Goal: Task Accomplishment & Management: Use online tool/utility

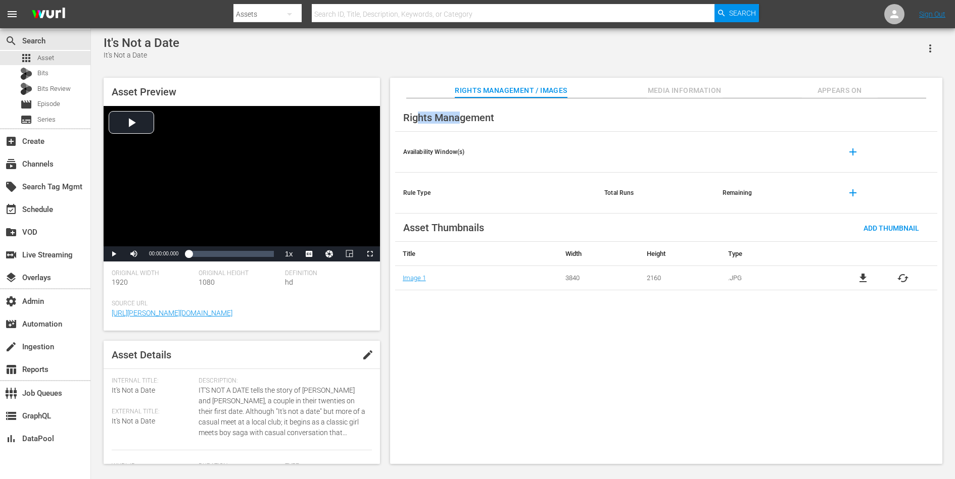
drag, startPoint x: 420, startPoint y: 121, endPoint x: 464, endPoint y: 120, distance: 44.0
click at [463, 120] on span "Rights Management" at bounding box center [448, 118] width 91 height 12
click at [464, 120] on span "Rights Management" at bounding box center [448, 118] width 91 height 12
click at [848, 91] on span "Appears On" at bounding box center [840, 90] width 76 height 13
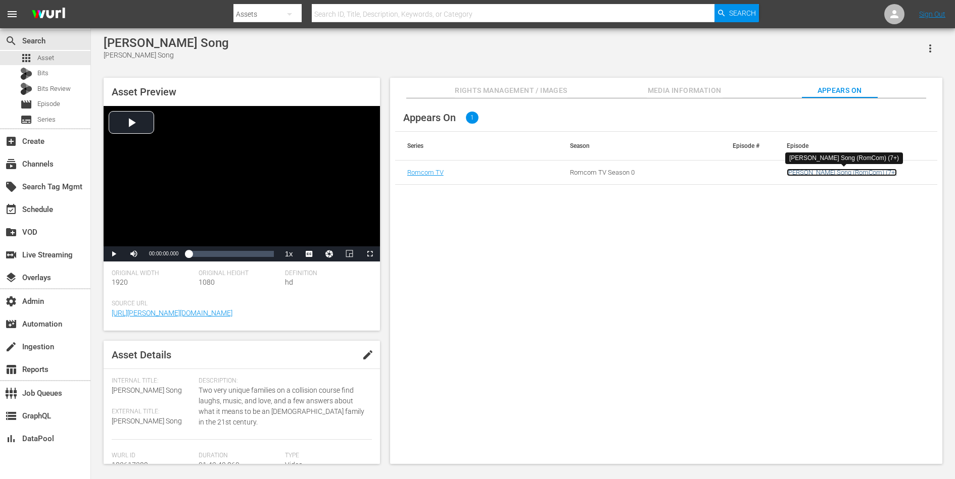
click at [837, 174] on link "Bennett's Song (RomCom) (7+)" at bounding box center [842, 173] width 110 height 8
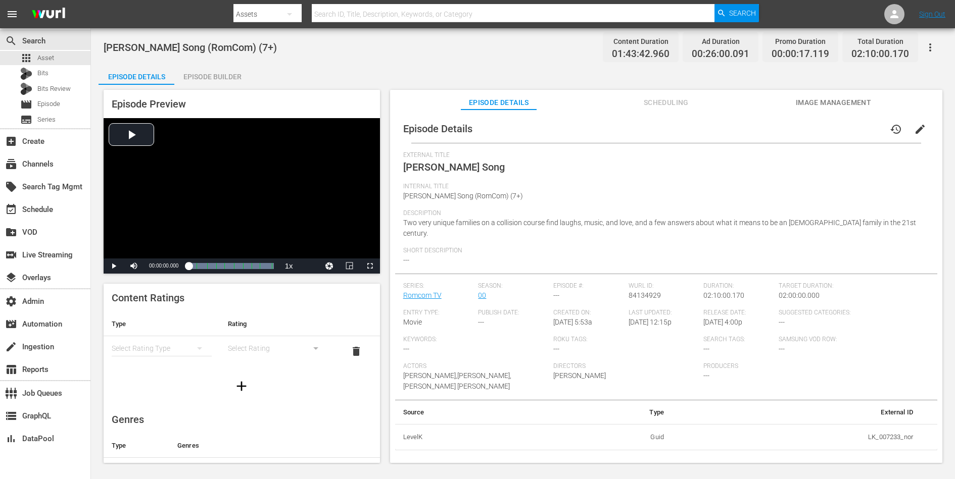
click at [674, 106] on span "Scheduling" at bounding box center [666, 102] width 76 height 13
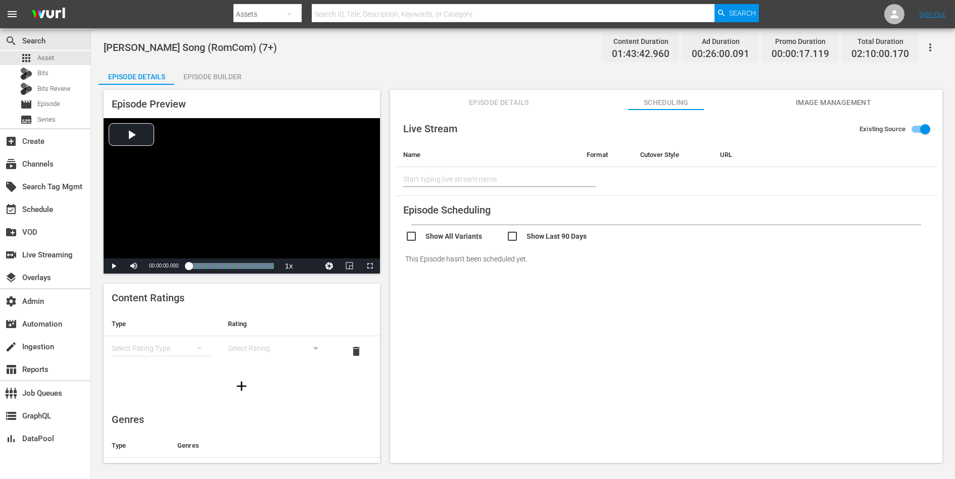
click at [507, 97] on span "Episode Details" at bounding box center [499, 102] width 76 height 13
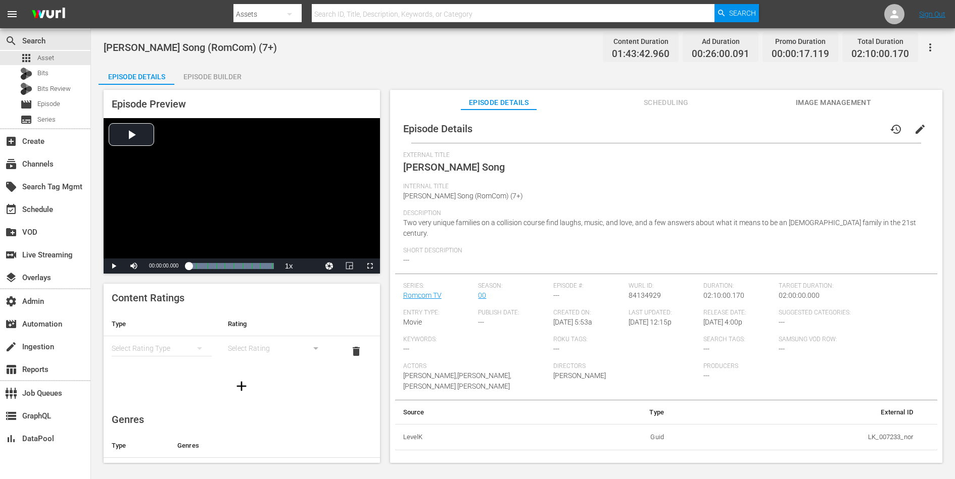
click at [936, 40] on button "button" at bounding box center [930, 47] width 24 height 24
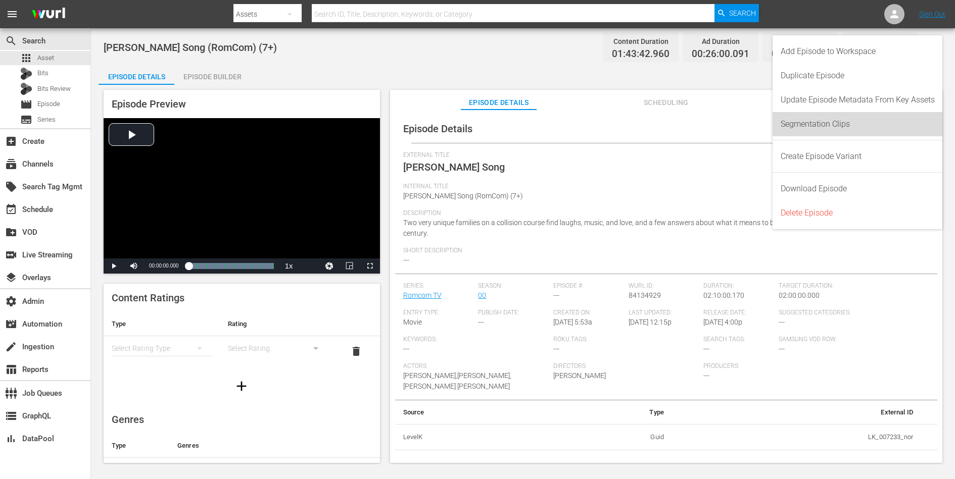
click at [848, 127] on div "Segmentation Clips" at bounding box center [857, 124] width 154 height 24
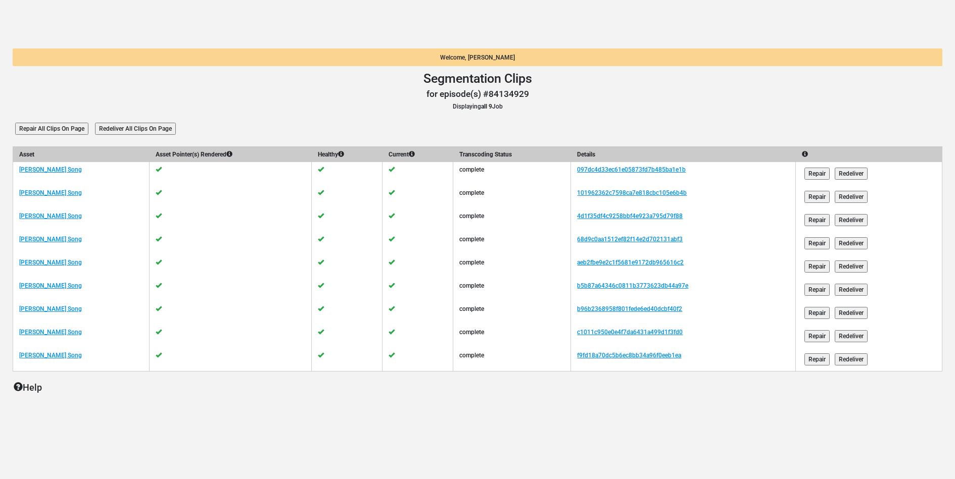
click at [139, 133] on input "Redeliver All Clips On Page" at bounding box center [135, 129] width 81 height 12
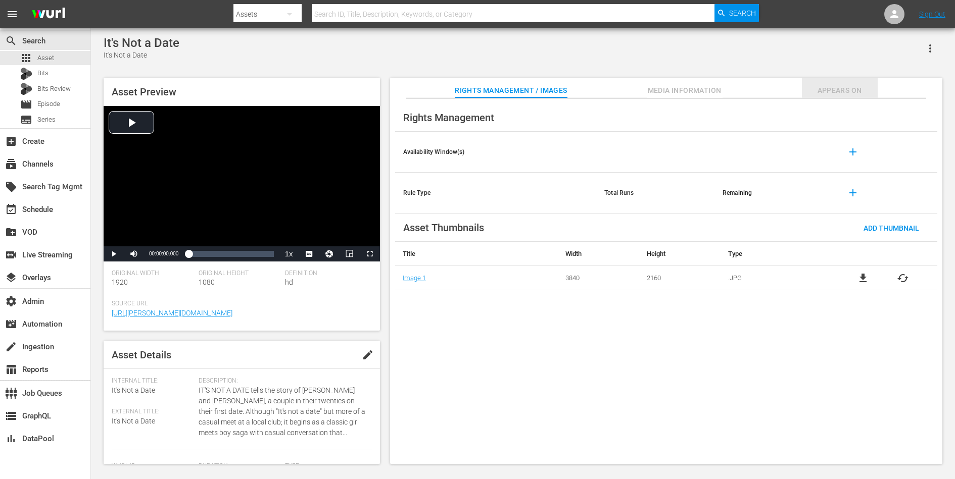
click at [855, 86] on span "Appears On" at bounding box center [840, 90] width 76 height 13
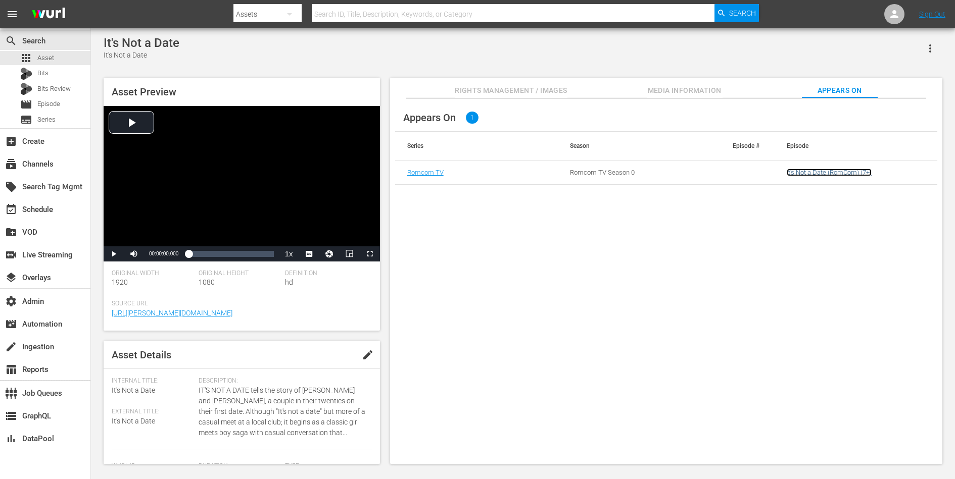
click at [816, 173] on link "It's Not a Date (RomCom) (7+)" at bounding box center [829, 173] width 85 height 8
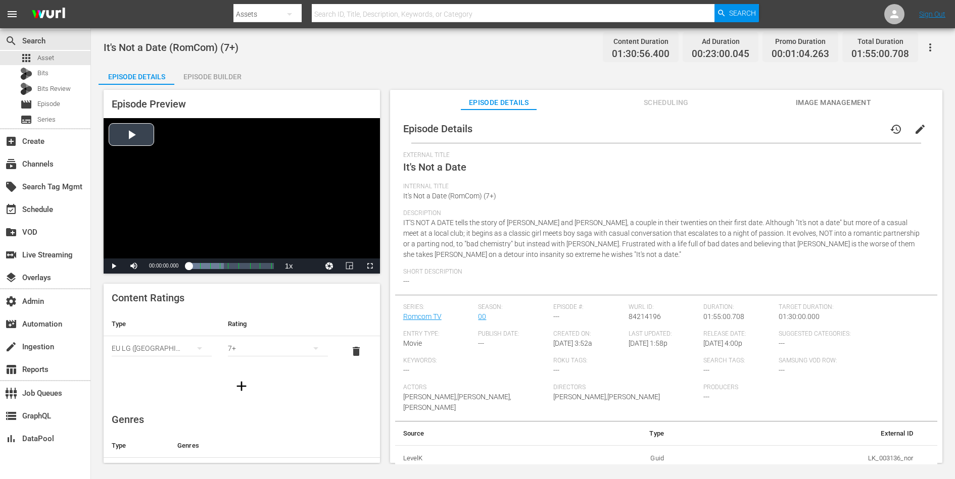
click at [141, 134] on div "Video Player" at bounding box center [242, 188] width 276 height 140
click at [204, 268] on div "Progress Bar" at bounding box center [230, 266] width 85 height 10
click at [314, 253] on li "en" at bounding box center [309, 253] width 51 height 11
click at [224, 269] on div "Loaded : 18.82% 00:48:36.370 It's Not a Date (4/8) 00:16:04.947 Cue Point 4: 00…" at bounding box center [230, 266] width 85 height 10
click at [192, 261] on div "00:05:28.605 It's Not a Date (1/8)" at bounding box center [192, 266] width 1 height 10
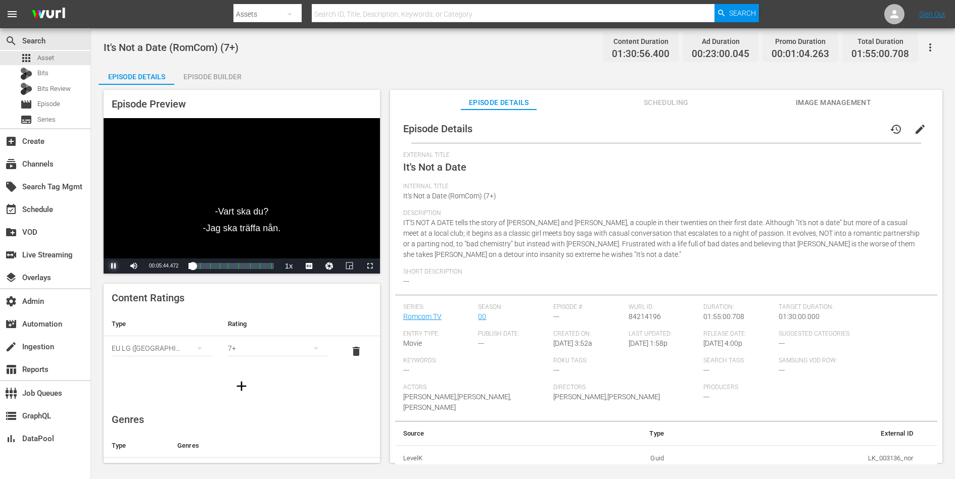
click at [114, 266] on span "Video Player" at bounding box center [114, 266] width 0 height 0
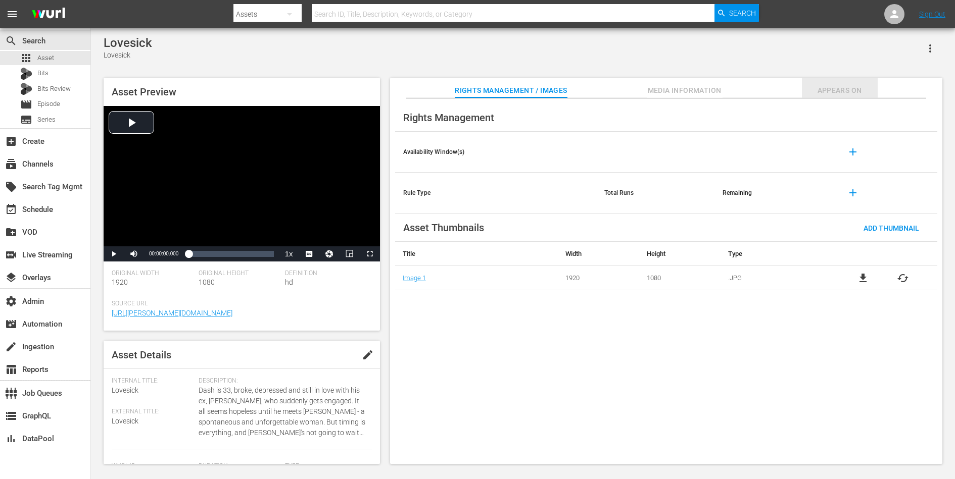
click at [848, 88] on span "Appears On" at bounding box center [840, 90] width 76 height 13
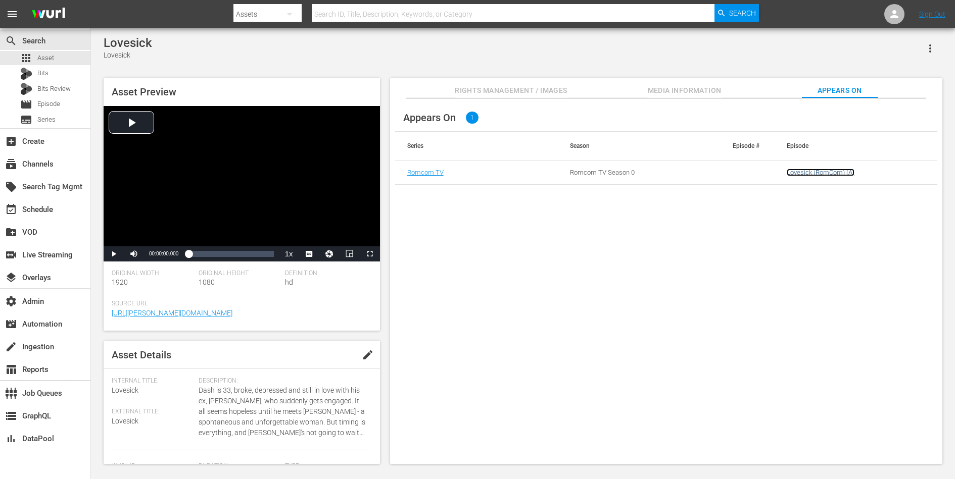
click at [798, 171] on link "Lovesick (RomCom) (A)" at bounding box center [821, 173] width 68 height 8
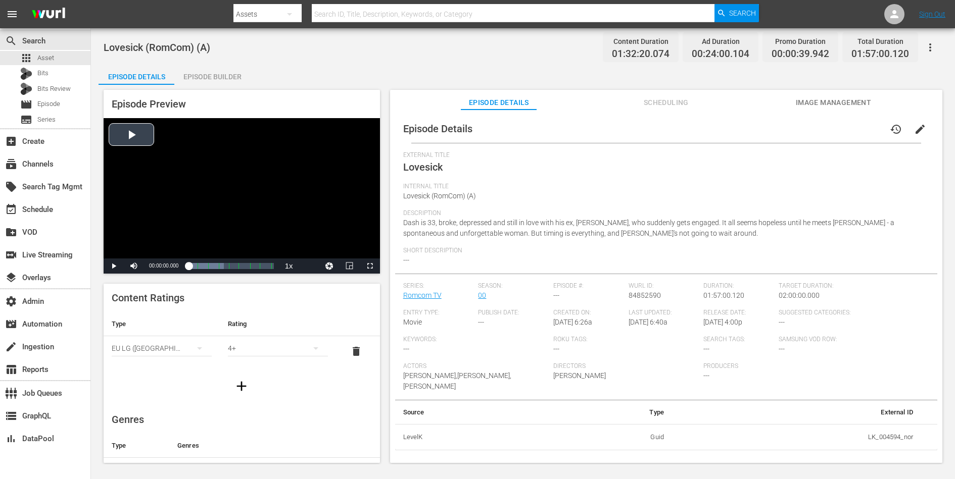
click at [200, 172] on div "Video Player" at bounding box center [242, 188] width 276 height 140
click at [204, 266] on div "Loaded : 100.00% 00:21:35.379 Lovesick (2/8) 00:00:01.358 Cue Point 2: 00:27:04…" at bounding box center [230, 266] width 85 height 10
click at [311, 256] on li "en" at bounding box center [309, 253] width 51 height 11
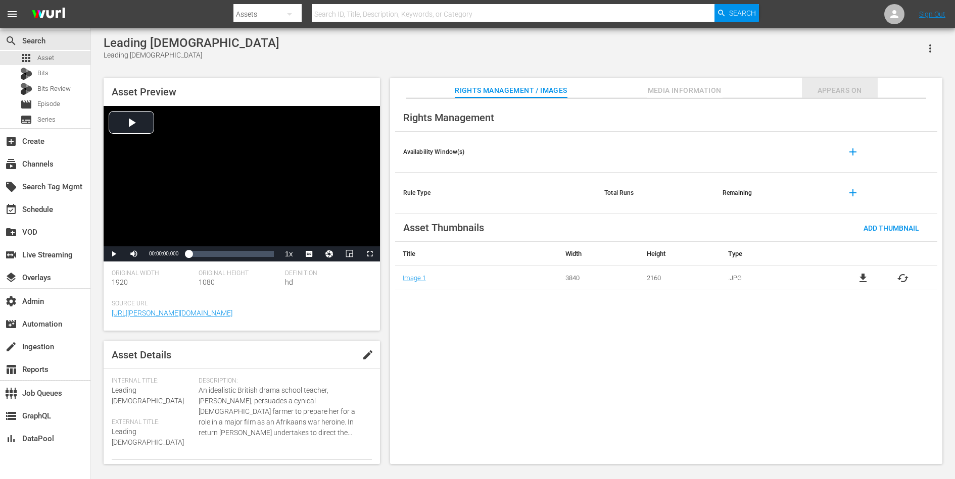
click at [866, 84] on span "Appears On" at bounding box center [840, 90] width 76 height 13
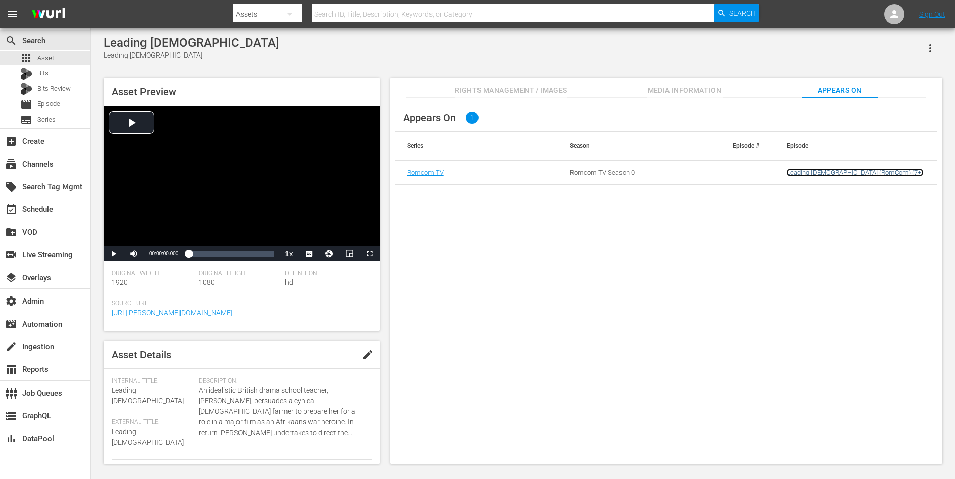
click at [799, 169] on link "Leading [DEMOGRAPHIC_DATA] (RomCom) (7+)" at bounding box center [855, 173] width 136 height 8
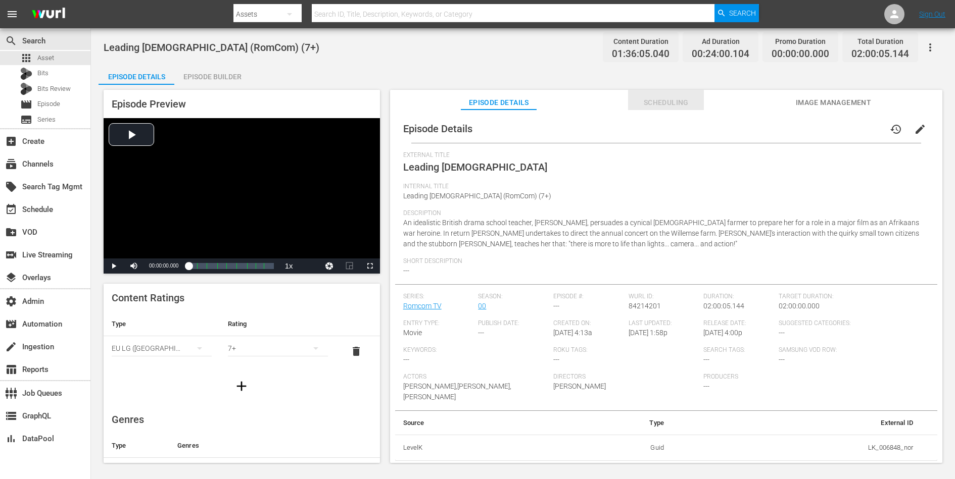
click at [675, 104] on span "Scheduling" at bounding box center [666, 102] width 76 height 13
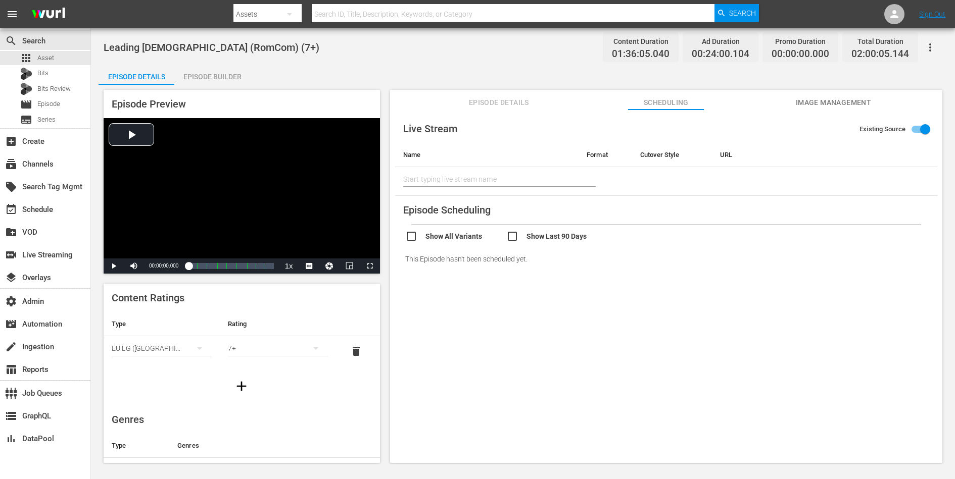
click at [930, 45] on icon "button" at bounding box center [930, 47] width 12 height 12
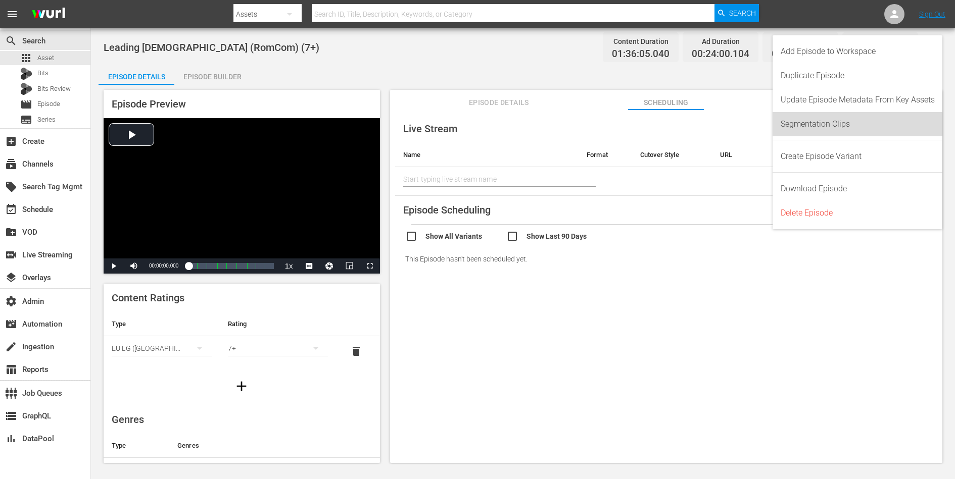
click at [842, 124] on div "Segmentation Clips" at bounding box center [857, 124] width 154 height 24
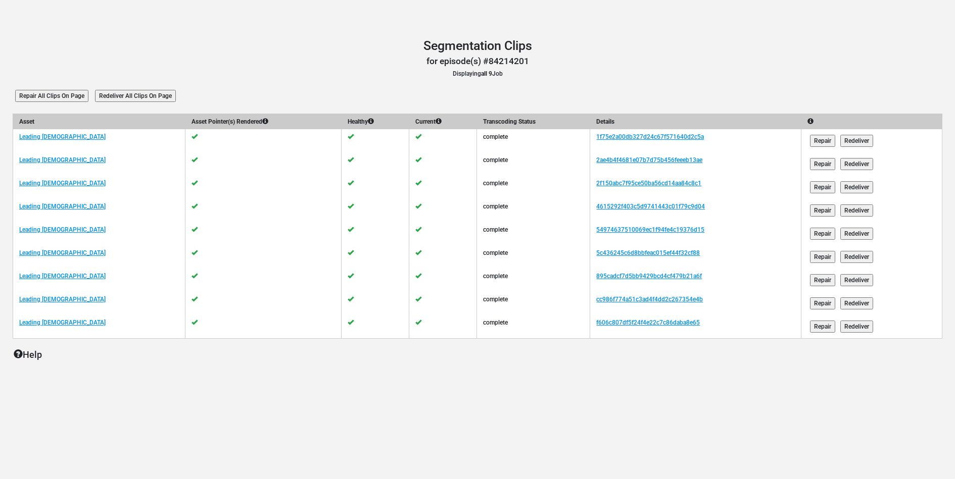
drag, startPoint x: 140, startPoint y: 93, endPoint x: 195, endPoint y: 53, distance: 69.0
click at [195, 53] on main "Segmentation Clips Segmentation Clips for episode(s) #84214201 Displaying all 9…" at bounding box center [477, 215] width 955 height 374
click at [123, 101] on input "Redeliver All Clips On Page" at bounding box center [135, 96] width 81 height 12
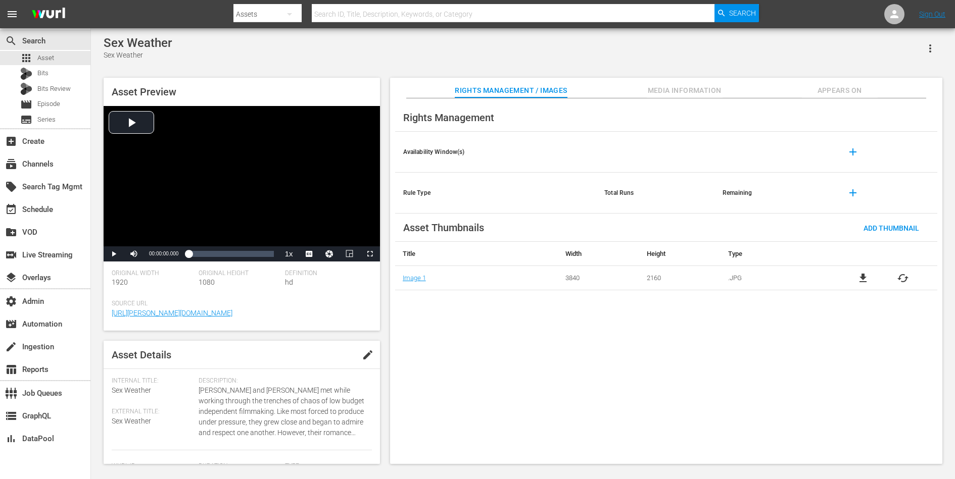
click at [824, 93] on span "Appears On" at bounding box center [840, 90] width 76 height 13
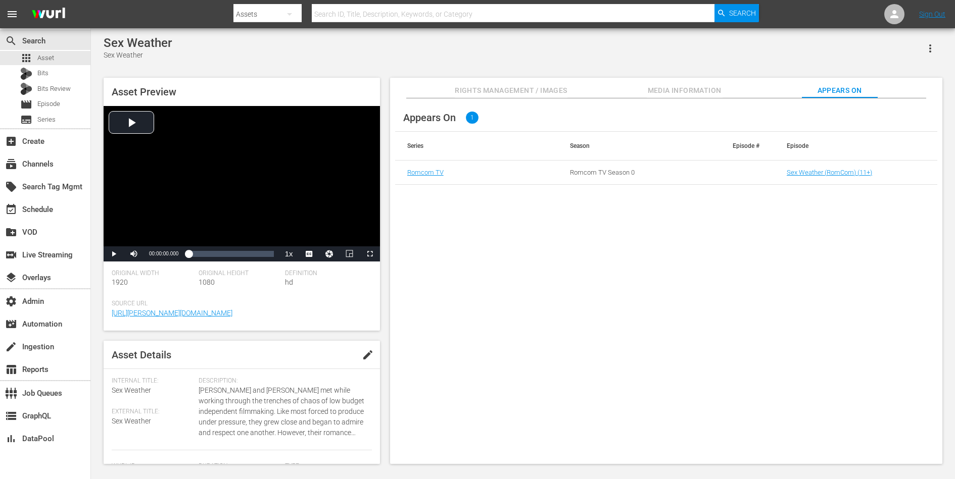
click at [803, 176] on td "Sex Weather (RomCom) (11+)" at bounding box center [855, 173] width 163 height 24
click at [803, 173] on link "Sex Weather (RomCom) (11+)" at bounding box center [829, 173] width 85 height 8
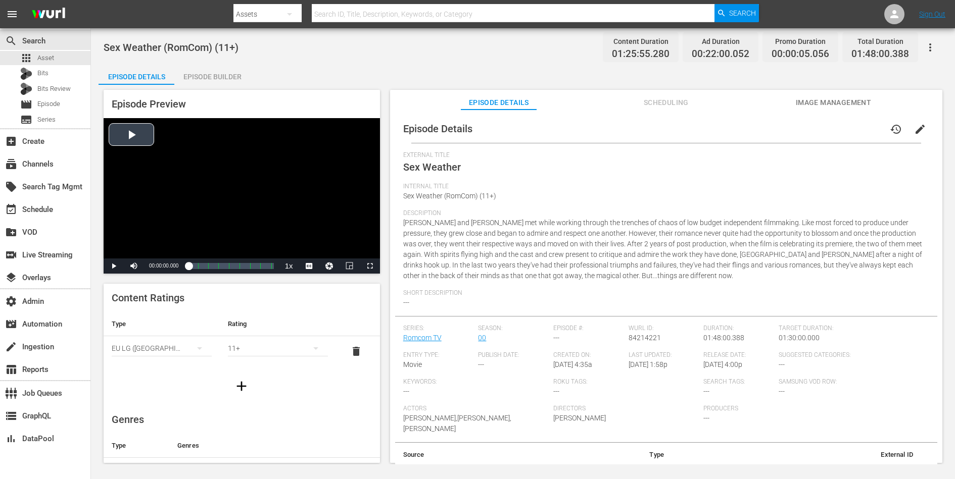
click at [179, 187] on div "Video Player" at bounding box center [242, 188] width 276 height 140
click at [114, 266] on span "Video Player" at bounding box center [114, 266] width 0 height 0
click at [924, 43] on icon "button" at bounding box center [930, 47] width 12 height 12
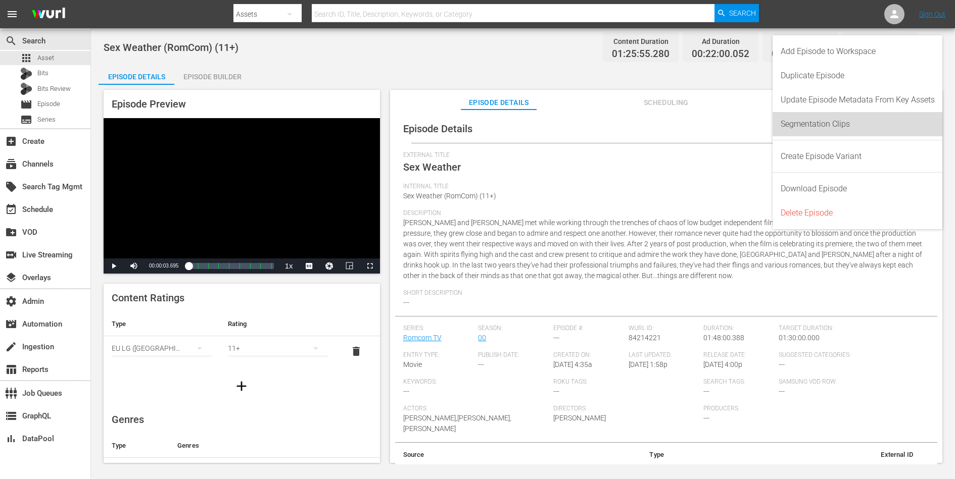
click at [849, 125] on div "Segmentation Clips" at bounding box center [857, 124] width 154 height 24
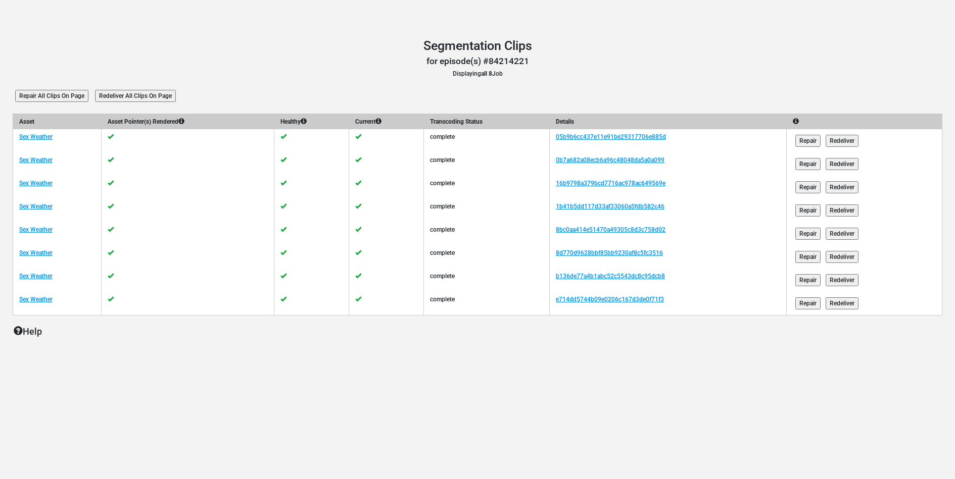
click at [161, 97] on input "Redeliver All Clips On Page" at bounding box center [135, 96] width 81 height 12
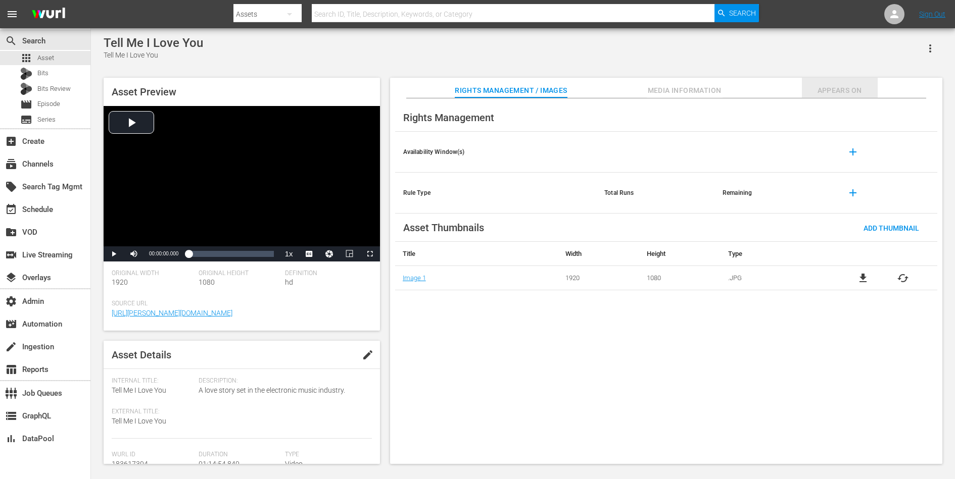
click at [817, 89] on span "Appears On" at bounding box center [840, 90] width 76 height 13
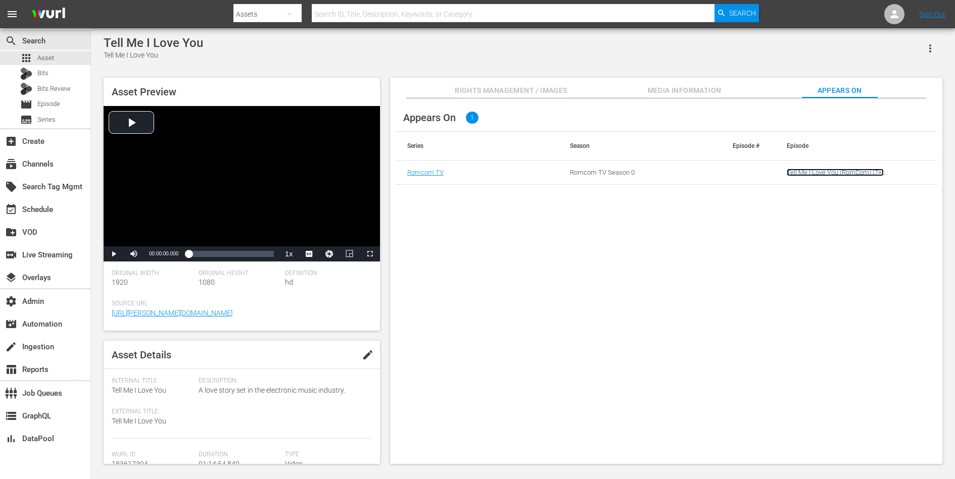
click at [805, 170] on link "Tell Me I Love You (RomCom) (7+)(LGBTQ)" at bounding box center [835, 176] width 97 height 15
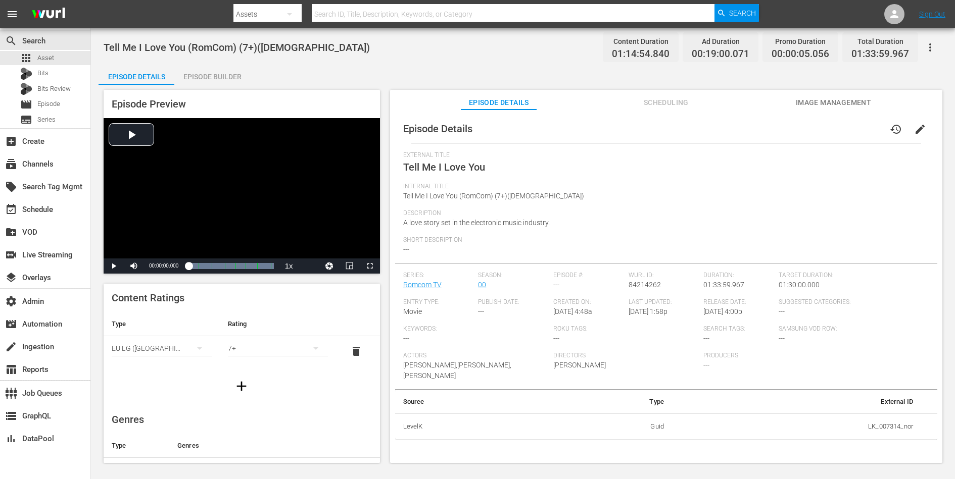
click at [661, 109] on button "Scheduling" at bounding box center [666, 100] width 76 height 20
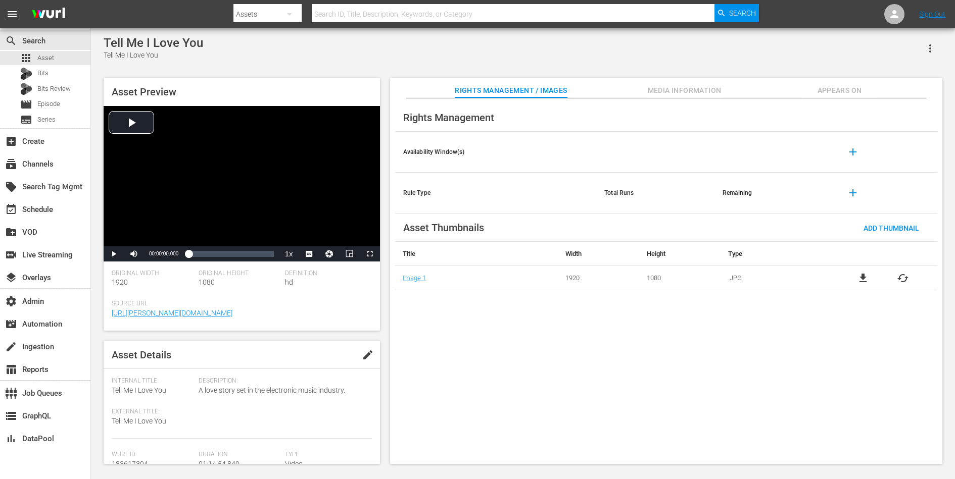
click at [836, 86] on span "Appears On" at bounding box center [840, 90] width 76 height 13
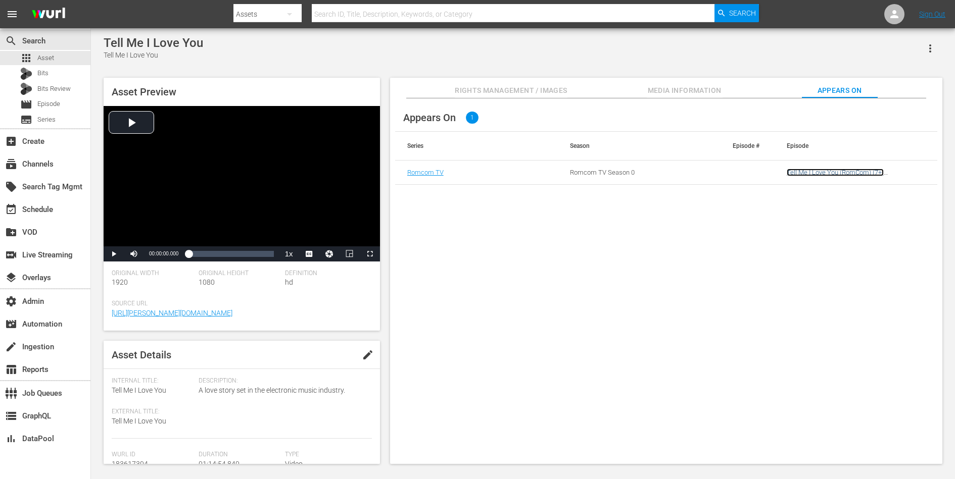
click at [835, 169] on link "Tell Me I Love You (RomCom) (7+)(LGBTQ)" at bounding box center [835, 176] width 97 height 15
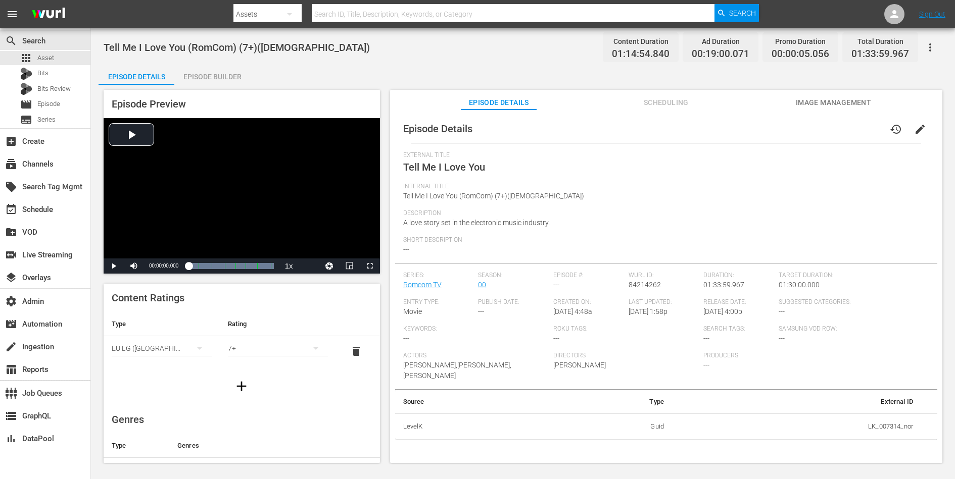
click at [930, 42] on icon "button" at bounding box center [930, 47] width 12 height 12
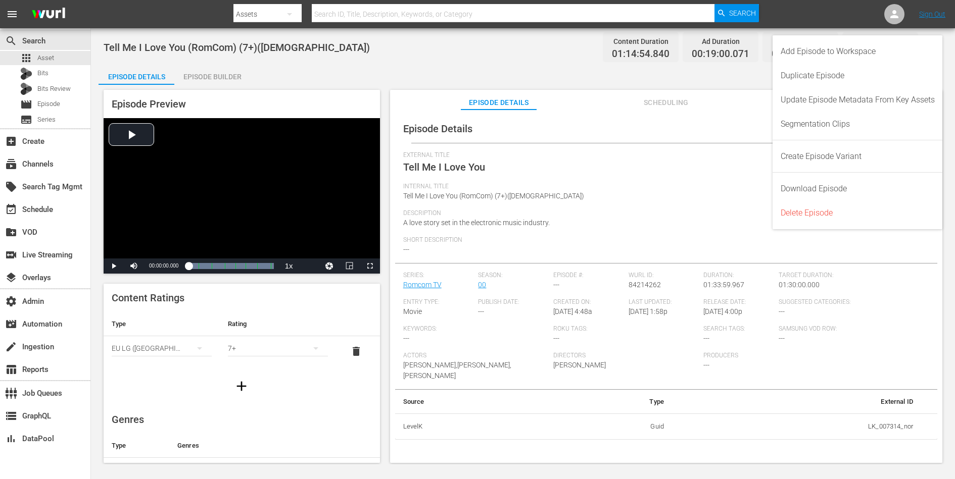
click at [664, 133] on div "Episode Details history edit" at bounding box center [666, 129] width 542 height 28
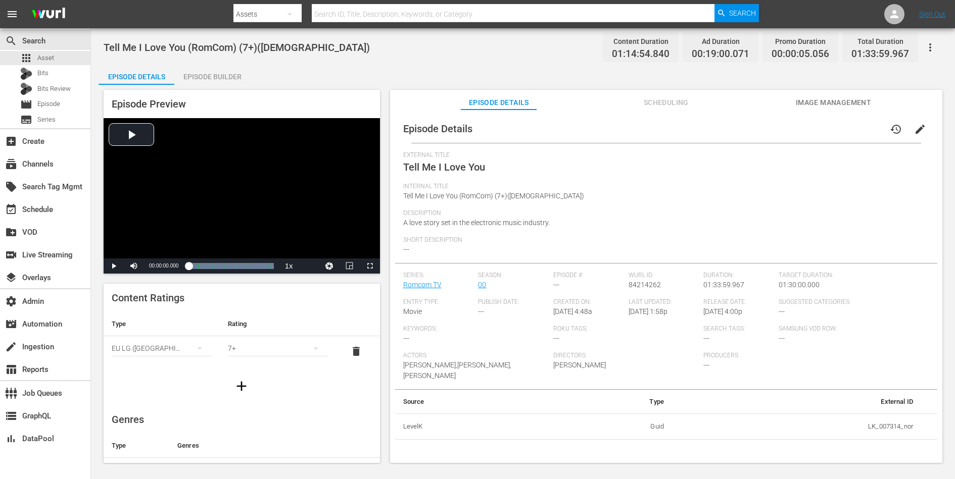
click at [938, 45] on button "button" at bounding box center [930, 47] width 24 height 24
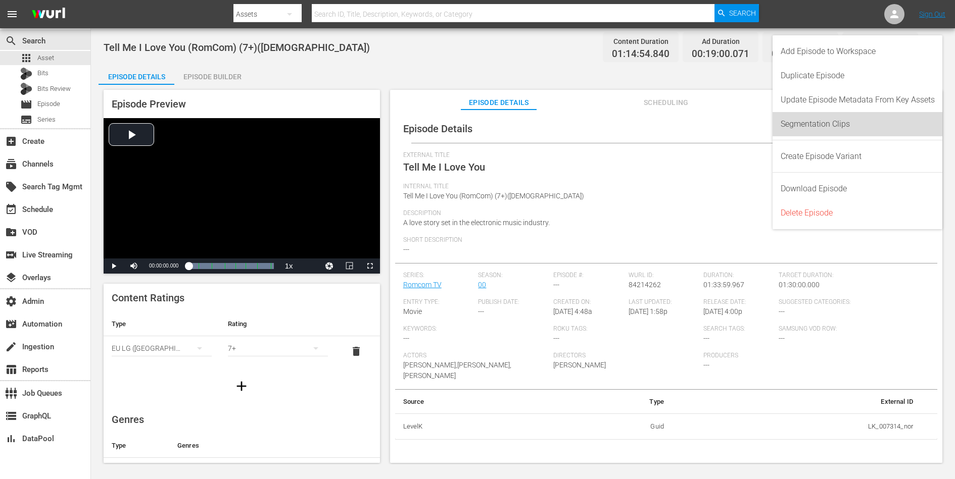
click at [824, 124] on div "Segmentation Clips" at bounding box center [857, 124] width 154 height 24
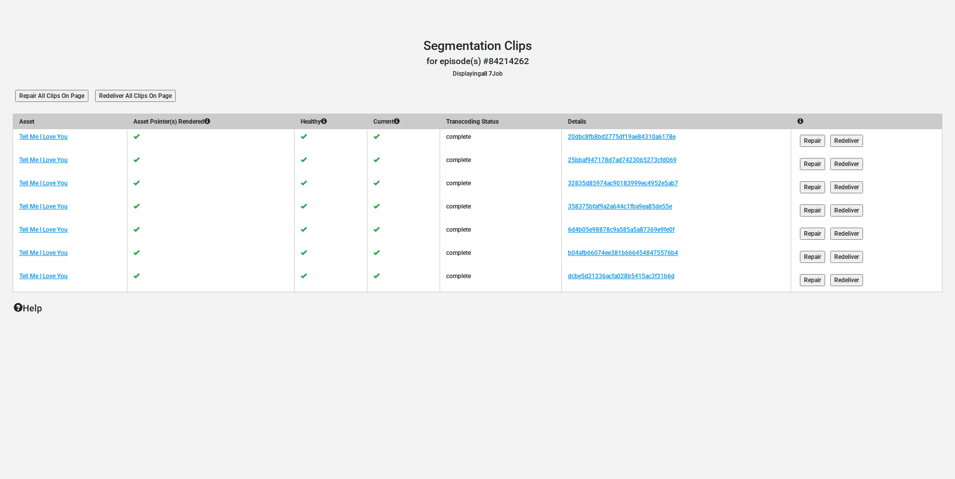
click at [174, 99] on input "Redeliver All Clips On Page" at bounding box center [135, 96] width 81 height 12
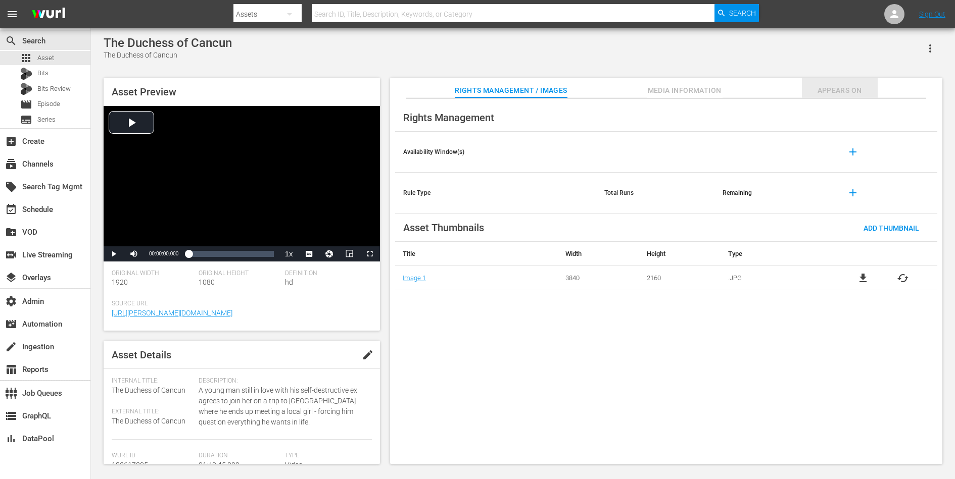
click at [838, 90] on span "Appears On" at bounding box center [840, 90] width 76 height 13
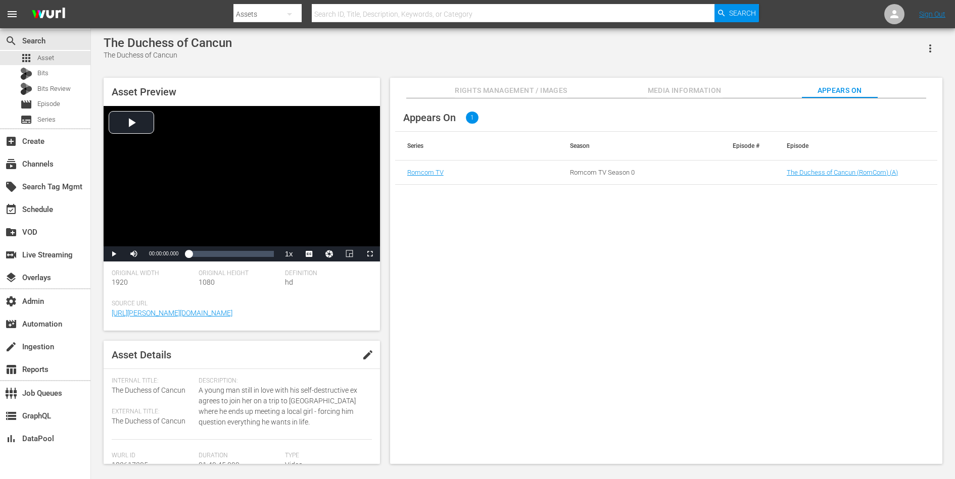
click at [801, 178] on td "The Duchess of Cancun (RomCom) (A)" at bounding box center [855, 173] width 163 height 24
click at [801, 177] on td "The Duchess of Cancun (RomCom) (A)" at bounding box center [855, 173] width 163 height 24
click at [802, 176] on link "The Duchess of Cancun (RomCom) (A)" at bounding box center [842, 173] width 111 height 8
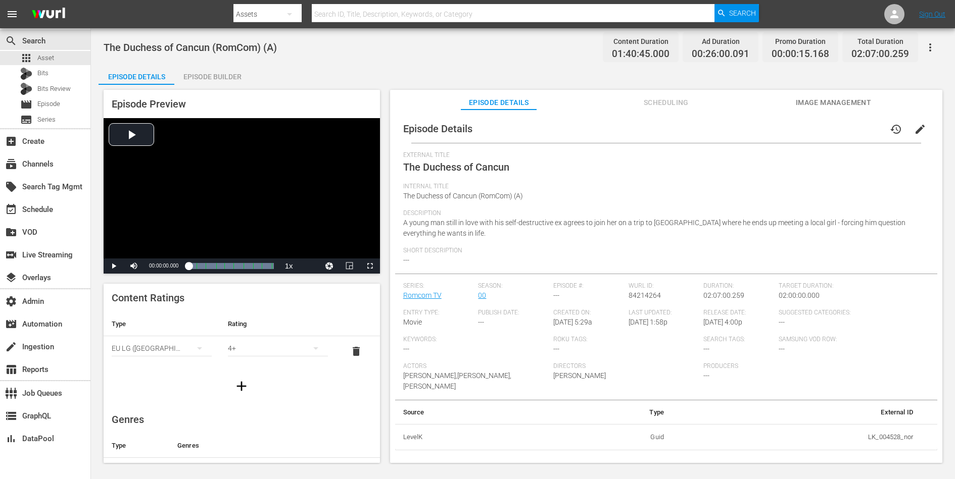
click at [678, 101] on span "Scheduling" at bounding box center [666, 102] width 76 height 13
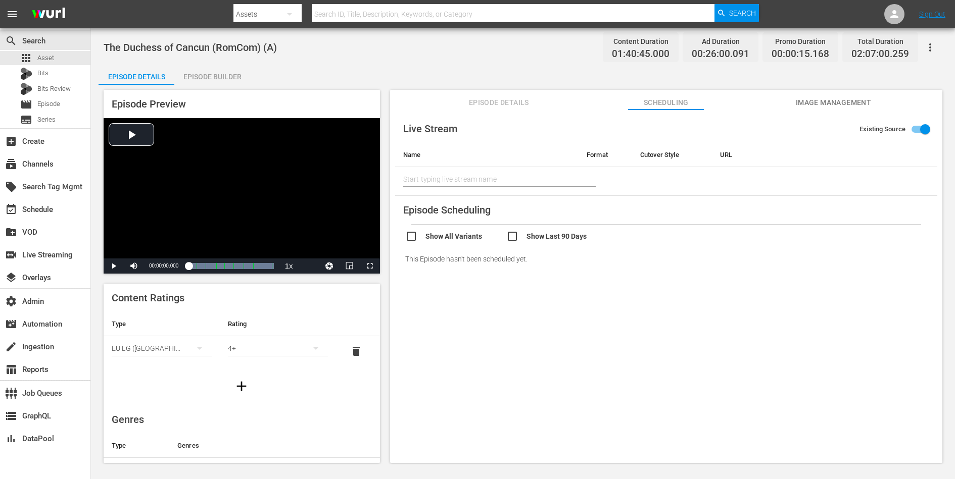
click at [929, 52] on icon "button" at bounding box center [930, 47] width 12 height 12
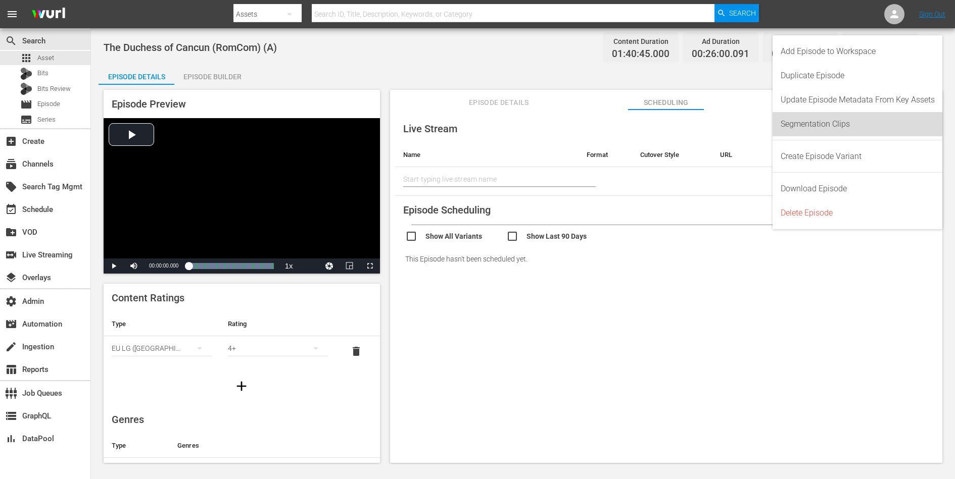
click at [840, 126] on div "Segmentation Clips" at bounding box center [857, 124] width 154 height 24
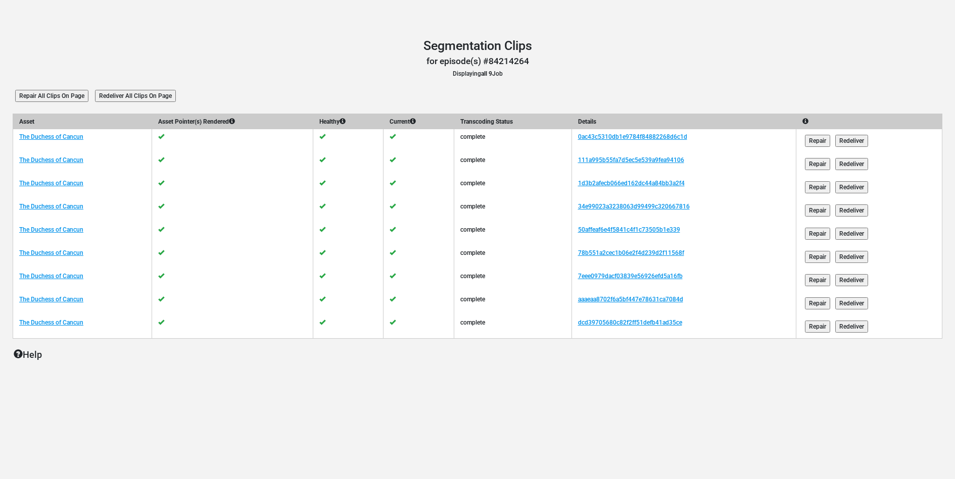
click at [156, 91] on input "Redeliver All Clips On Page" at bounding box center [135, 96] width 81 height 12
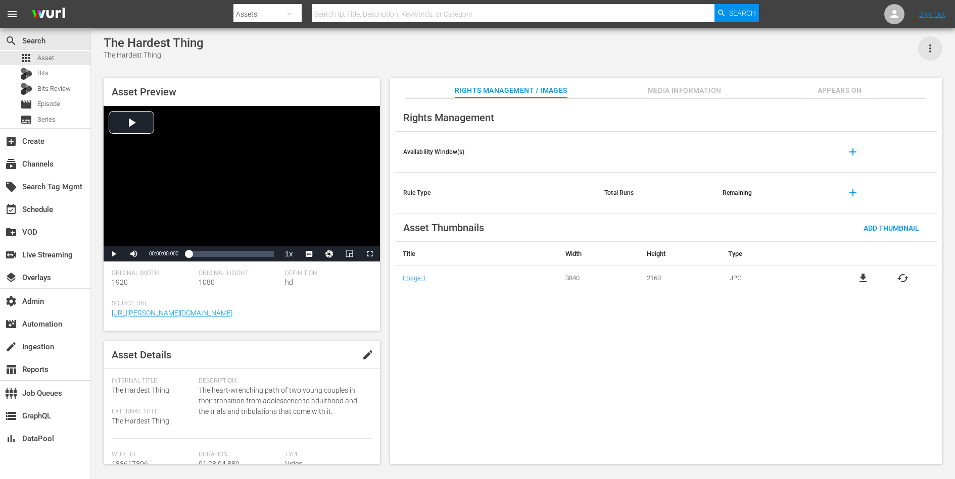
click at [935, 50] on icon "button" at bounding box center [930, 48] width 12 height 12
click at [755, 52] on div "The Hardest Thing The Hardest Thing" at bounding box center [523, 48] width 839 height 25
click at [845, 89] on span "Appears On" at bounding box center [840, 90] width 76 height 13
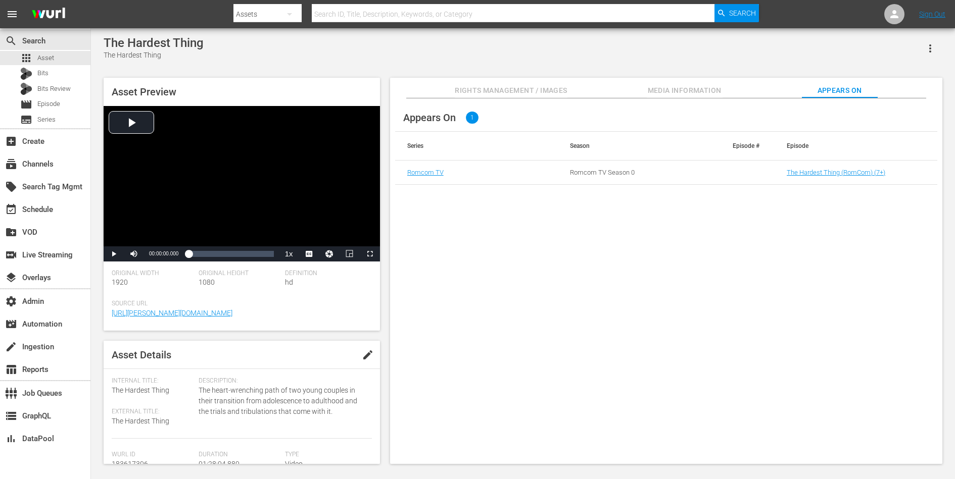
click at [831, 167] on td "The Hardest Thing (RomCom) (7+)" at bounding box center [855, 173] width 163 height 24
click at [831, 169] on link "The Hardest Thing (RomCom) (7+)" at bounding box center [836, 173] width 99 height 8
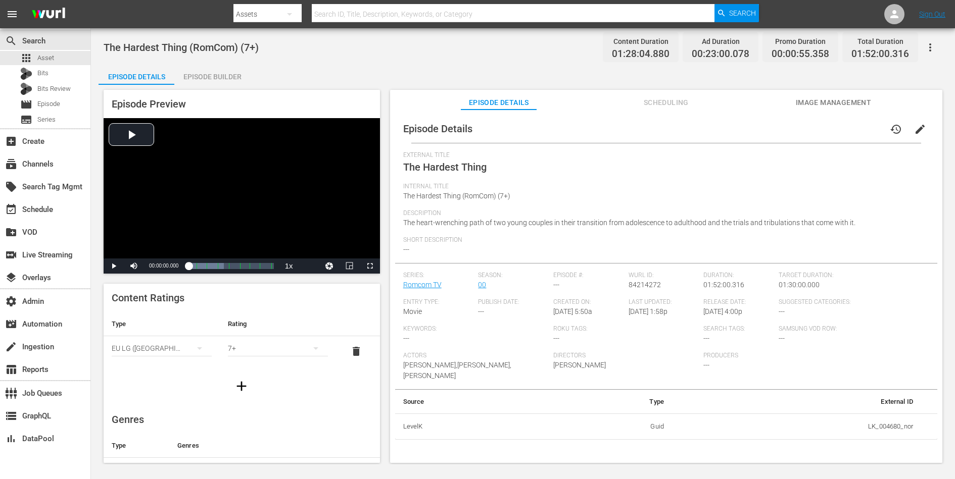
click at [660, 103] on span "Scheduling" at bounding box center [666, 102] width 76 height 13
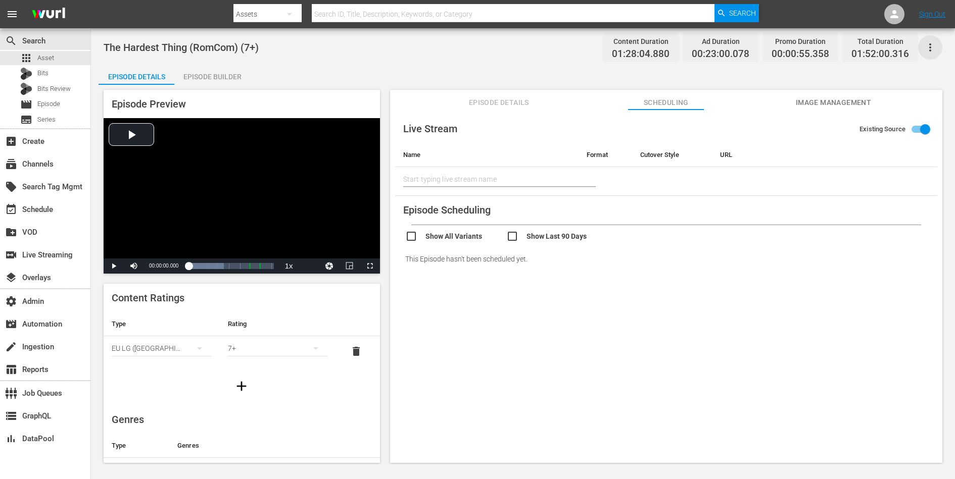
click at [929, 48] on icon "button" at bounding box center [930, 47] width 12 height 12
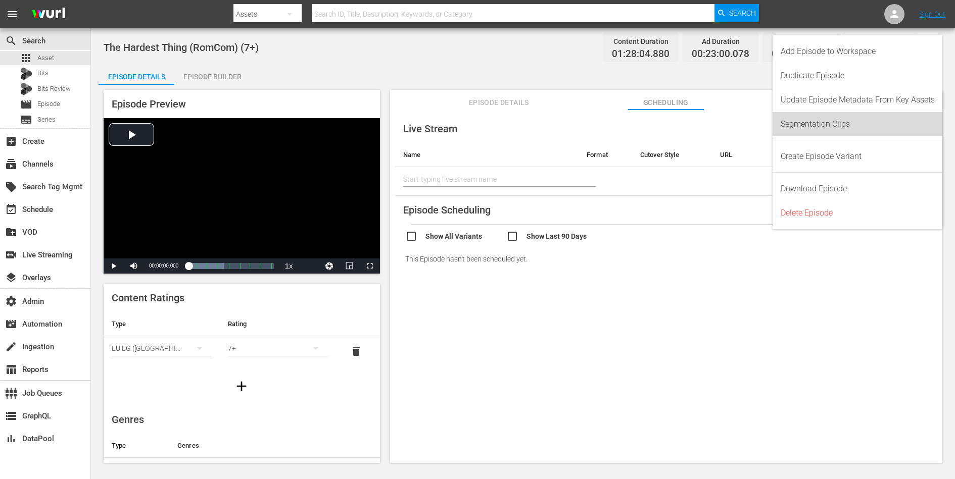
click at [853, 130] on div "Segmentation Clips" at bounding box center [857, 124] width 154 height 24
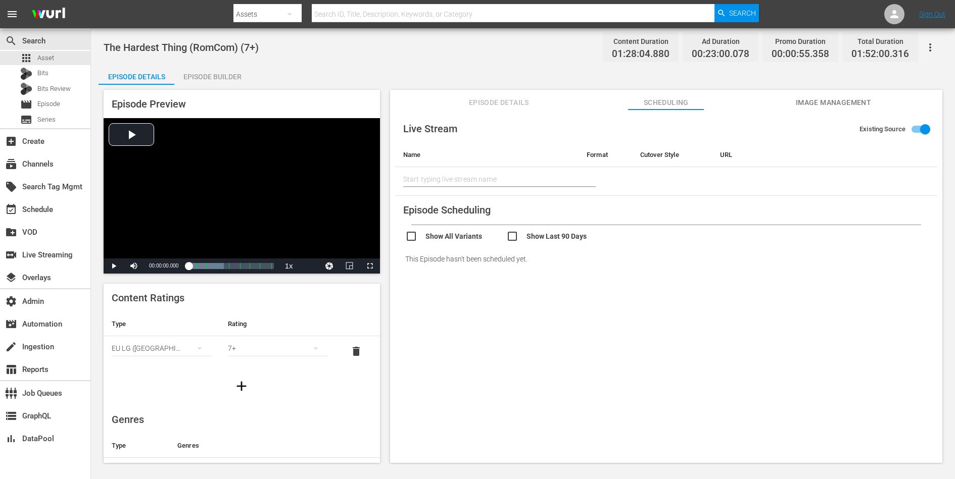
click at [925, 46] on icon "button" at bounding box center [930, 47] width 12 height 12
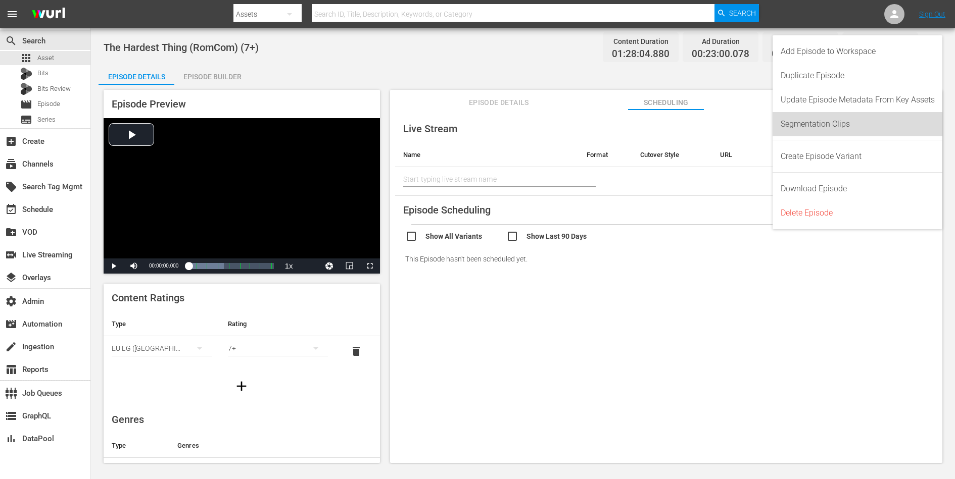
click at [857, 123] on div "Segmentation Clips" at bounding box center [857, 124] width 154 height 24
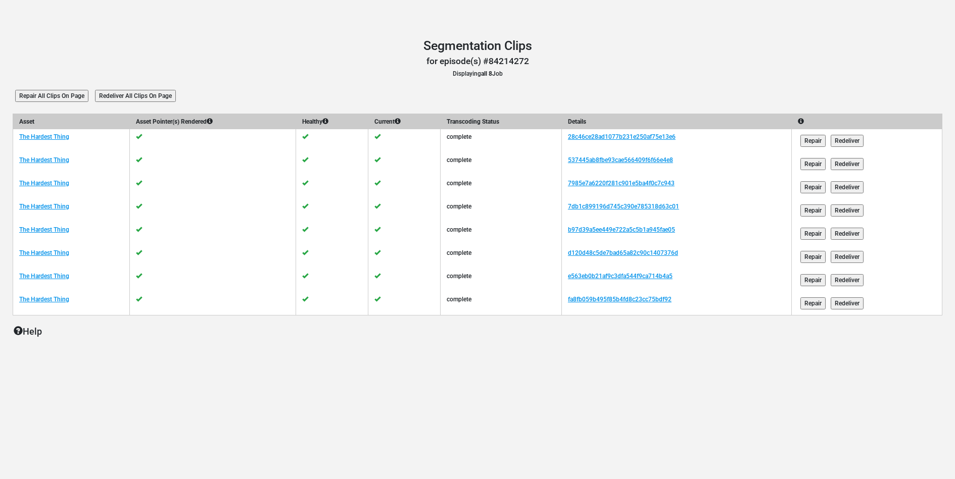
click at [157, 95] on input "Redeliver All Clips On Page" at bounding box center [135, 96] width 81 height 12
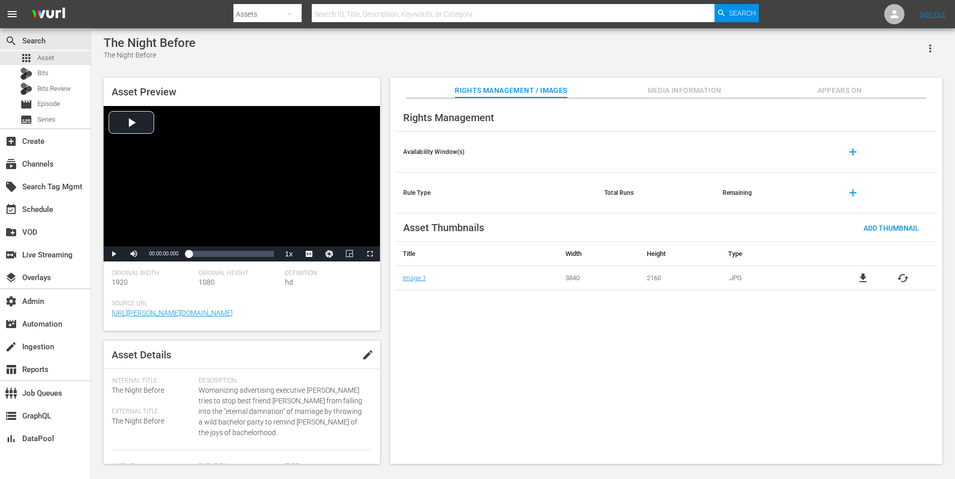
click at [839, 89] on span "Appears On" at bounding box center [840, 90] width 76 height 13
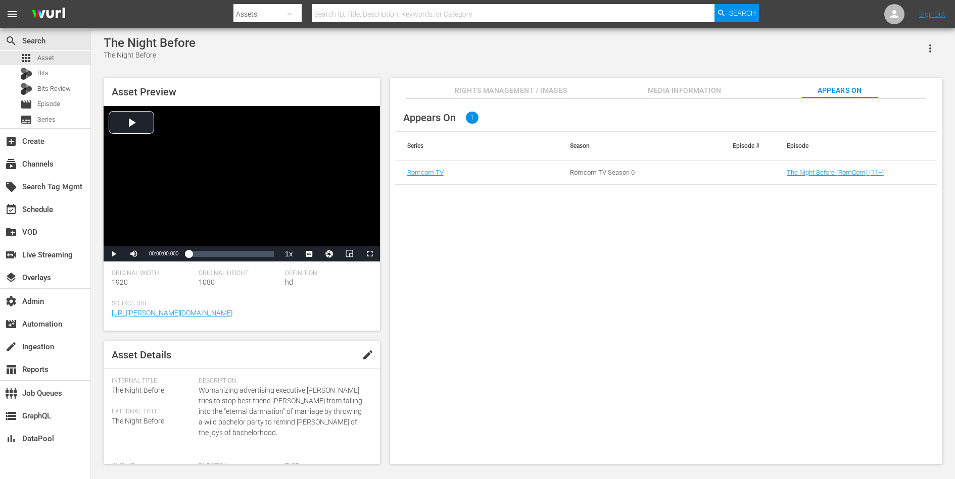
click at [819, 176] on td "The Night Before (RomCom) (11+)" at bounding box center [855, 173] width 163 height 24
click at [819, 173] on link "The Night Before (RomCom) (11+)" at bounding box center [835, 173] width 97 height 8
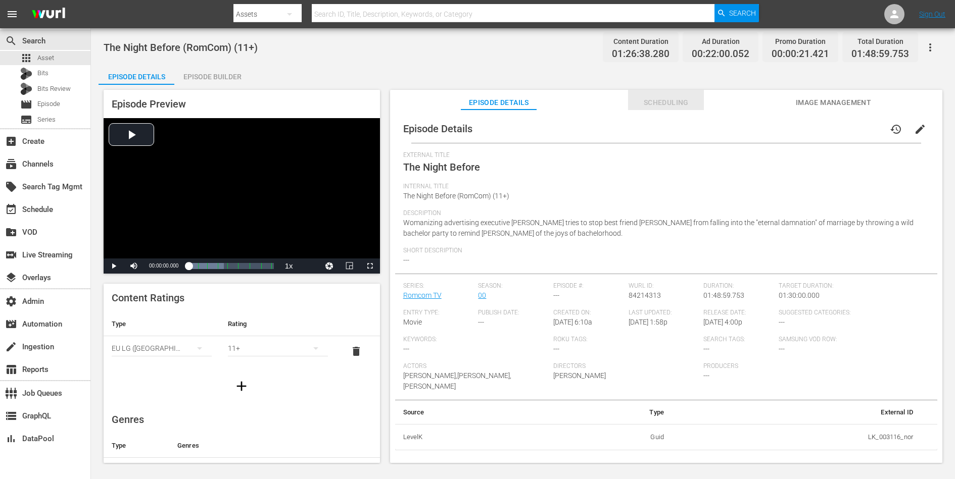
click at [674, 102] on span "Scheduling" at bounding box center [666, 102] width 76 height 13
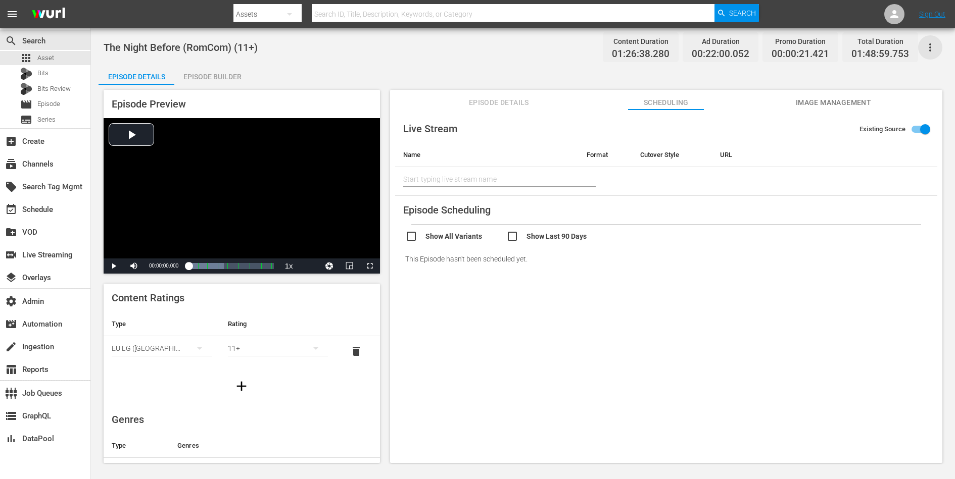
click at [932, 51] on icon "button" at bounding box center [930, 47] width 12 height 12
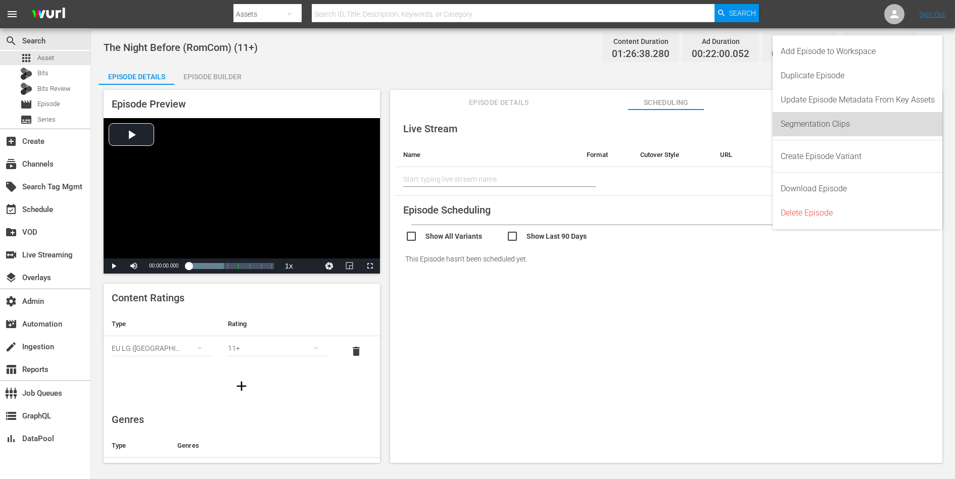
click at [840, 128] on div "Segmentation Clips" at bounding box center [857, 124] width 154 height 24
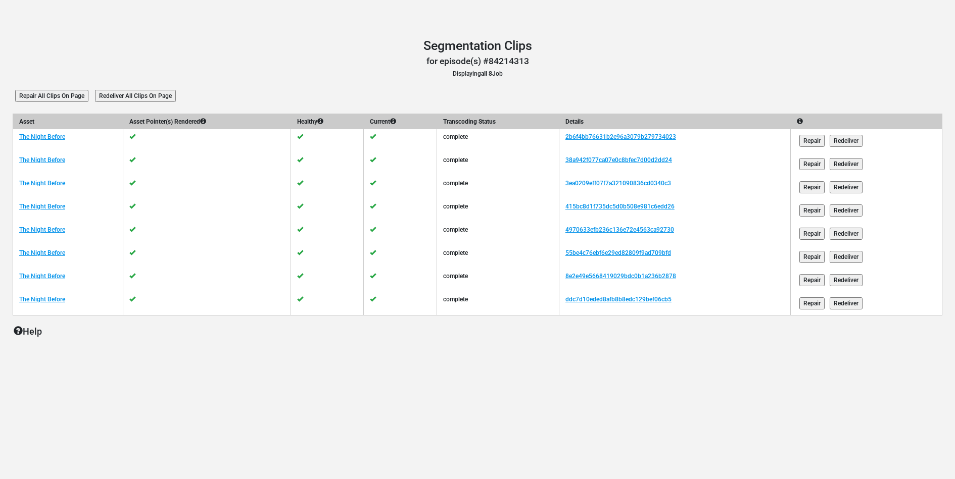
click at [168, 98] on input "Redeliver All Clips On Page" at bounding box center [135, 96] width 81 height 12
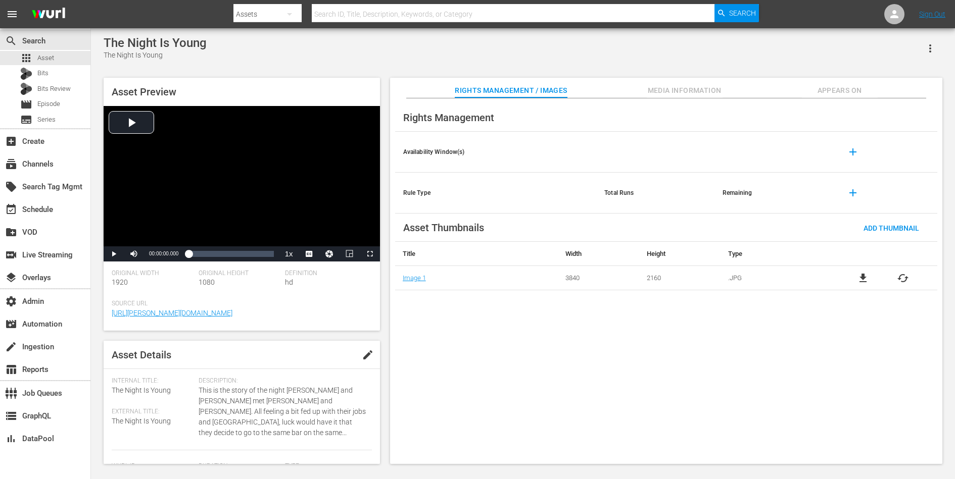
click at [823, 89] on span "Appears On" at bounding box center [840, 90] width 76 height 13
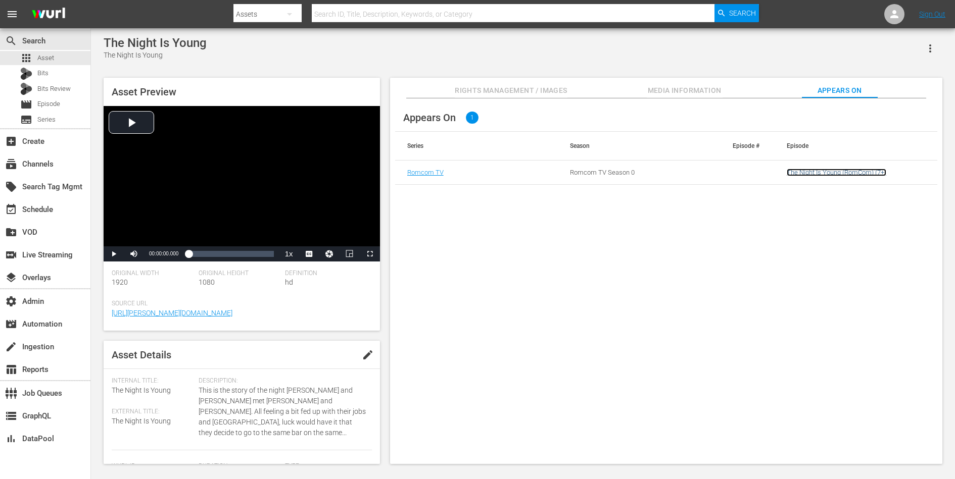
click at [799, 173] on link "The Night Is Young (RomCom) (7+)" at bounding box center [837, 173] width 100 height 8
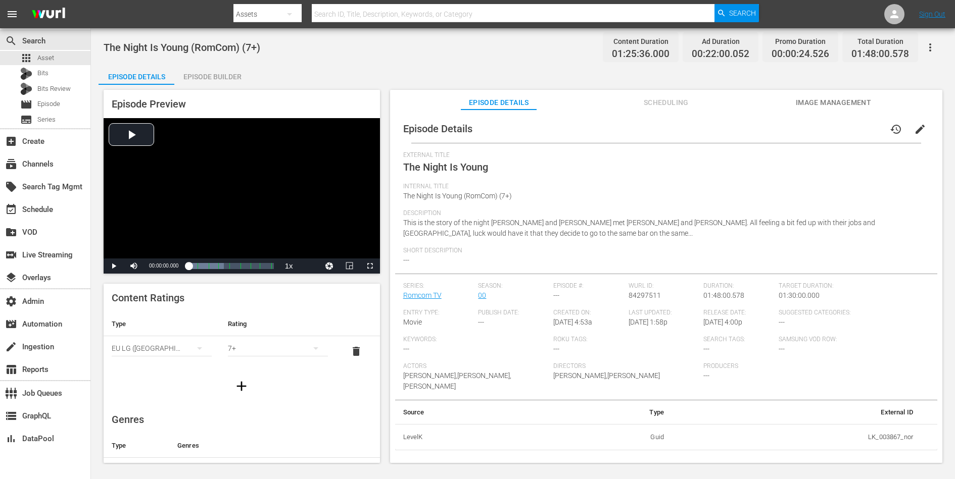
click at [657, 106] on span "Scheduling" at bounding box center [666, 102] width 76 height 13
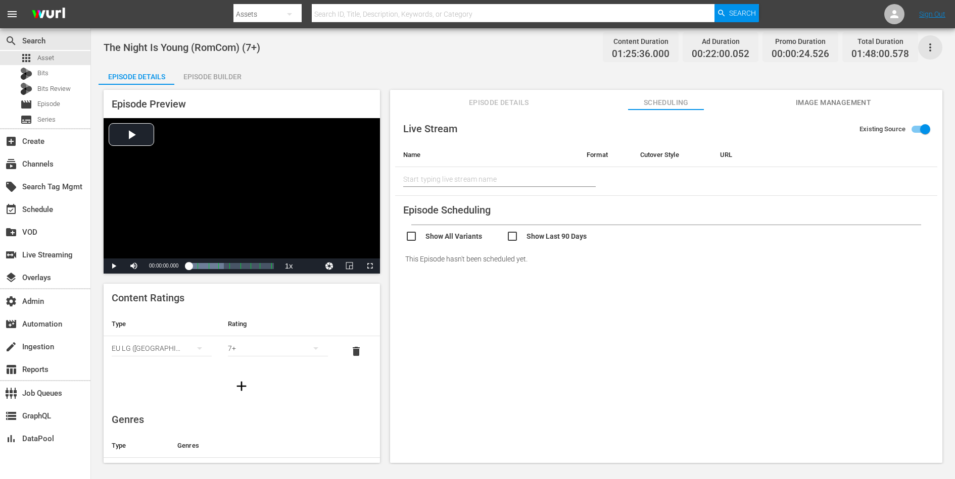
click at [930, 45] on icon "button" at bounding box center [930, 47] width 12 height 12
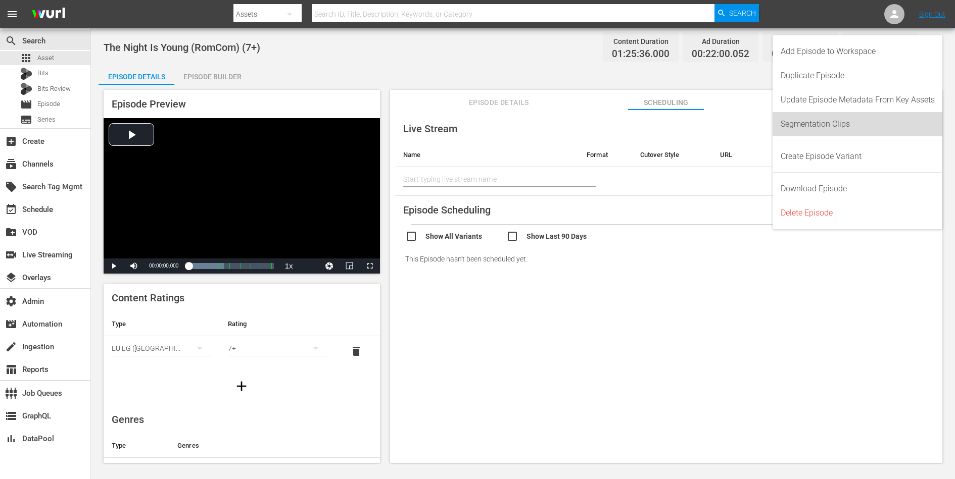
click at [833, 124] on div "Segmentation Clips" at bounding box center [857, 124] width 154 height 24
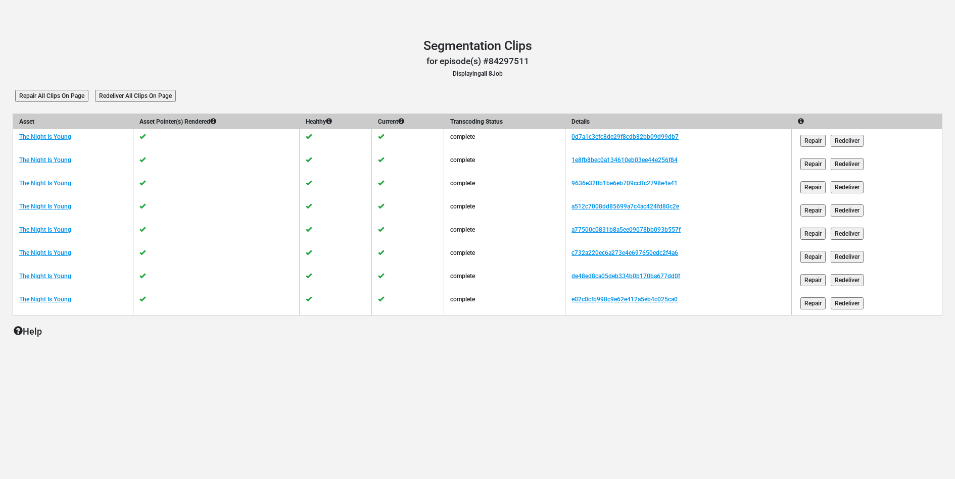
click at [173, 94] on input "Redeliver All Clips On Page" at bounding box center [135, 96] width 81 height 12
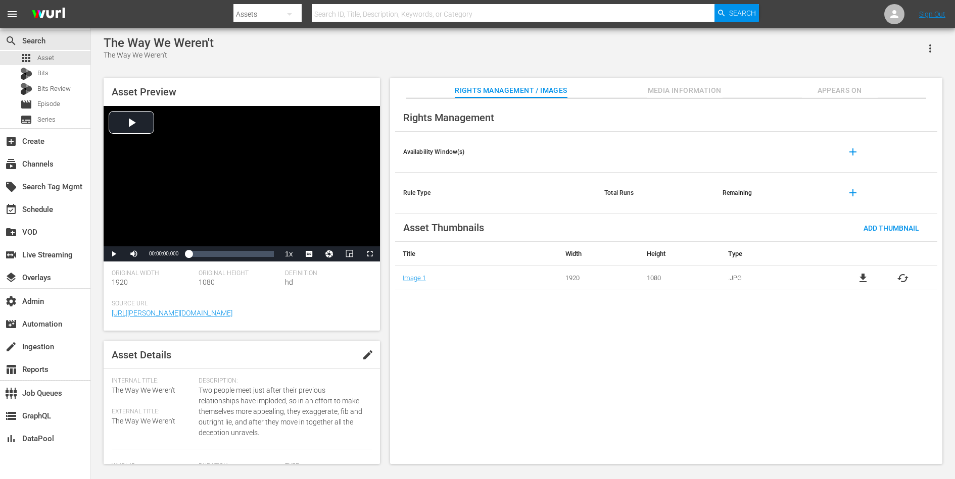
click at [831, 91] on span "Appears On" at bounding box center [840, 90] width 76 height 13
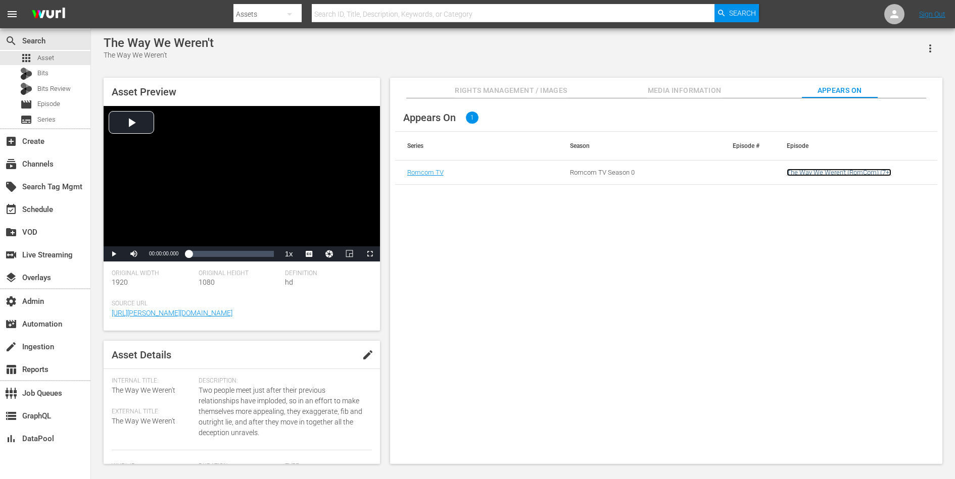
click at [807, 174] on link "The Way We Weren't (RomCom) (7+)" at bounding box center [839, 173] width 105 height 8
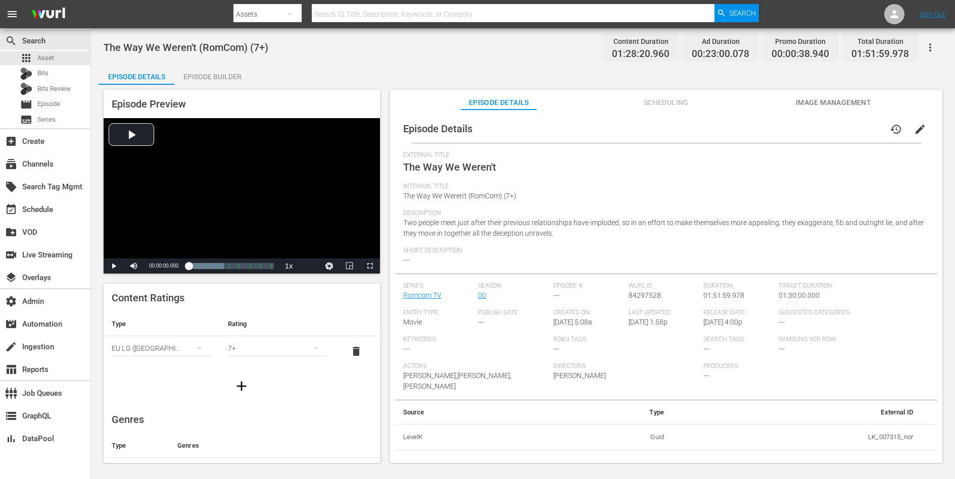
click at [668, 96] on span "Scheduling" at bounding box center [666, 102] width 76 height 13
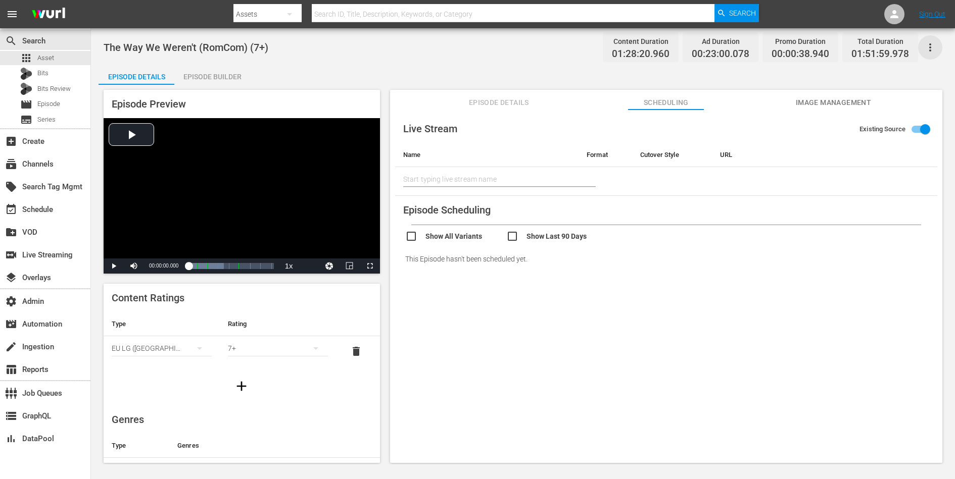
click at [930, 41] on icon "button" at bounding box center [930, 47] width 12 height 12
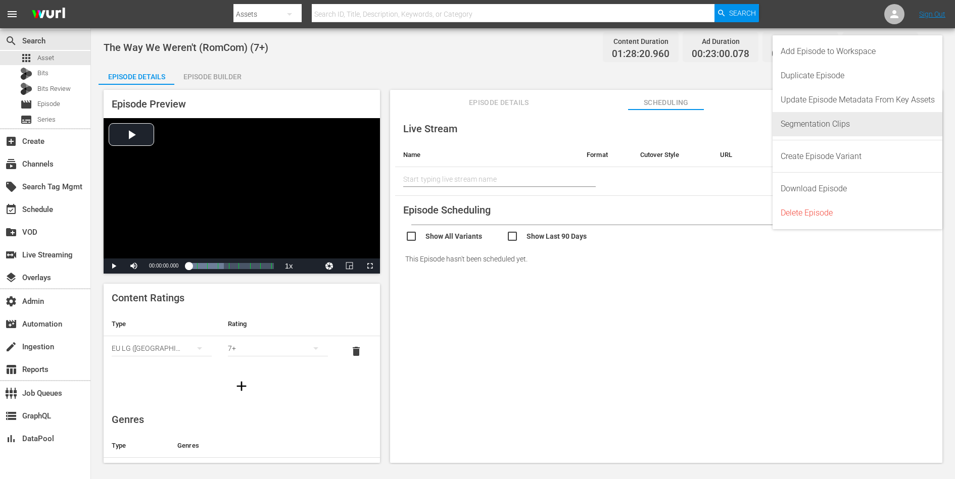
click at [830, 125] on div "Segmentation Clips" at bounding box center [857, 124] width 154 height 24
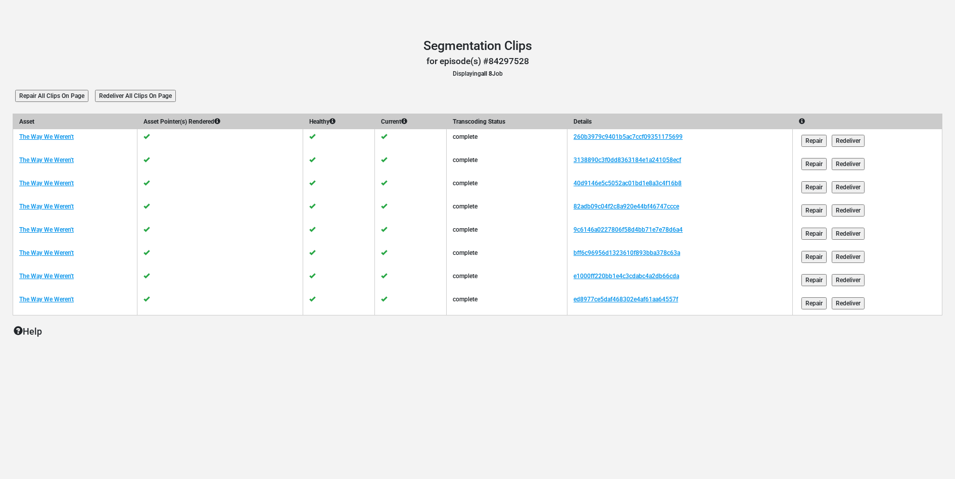
click at [166, 94] on input "Redeliver All Clips On Page" at bounding box center [135, 96] width 81 height 12
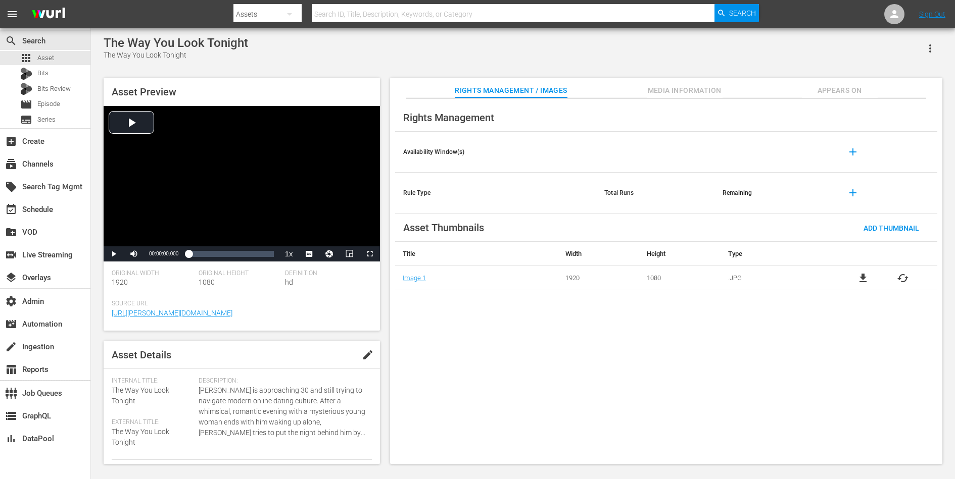
click at [836, 91] on span "Appears On" at bounding box center [840, 90] width 76 height 13
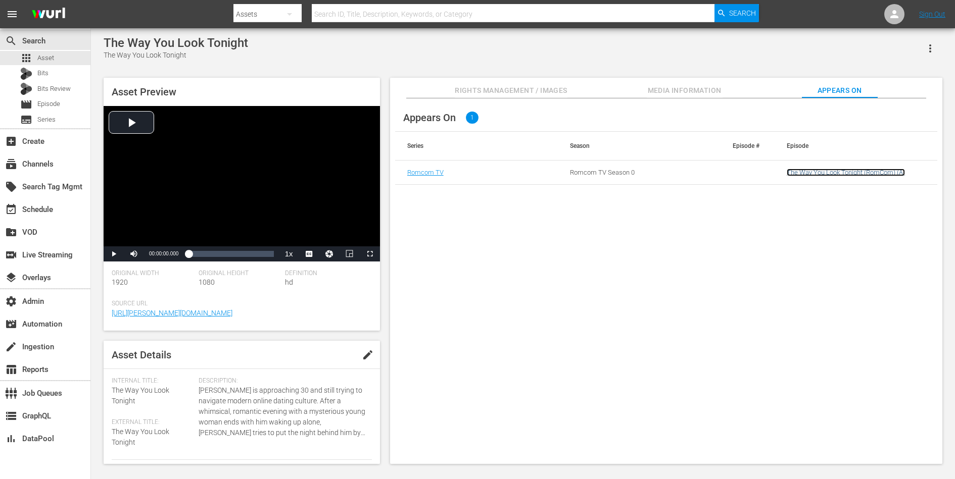
click at [803, 170] on link "The Way You Look Tonight (RomCom) (A)" at bounding box center [846, 173] width 118 height 8
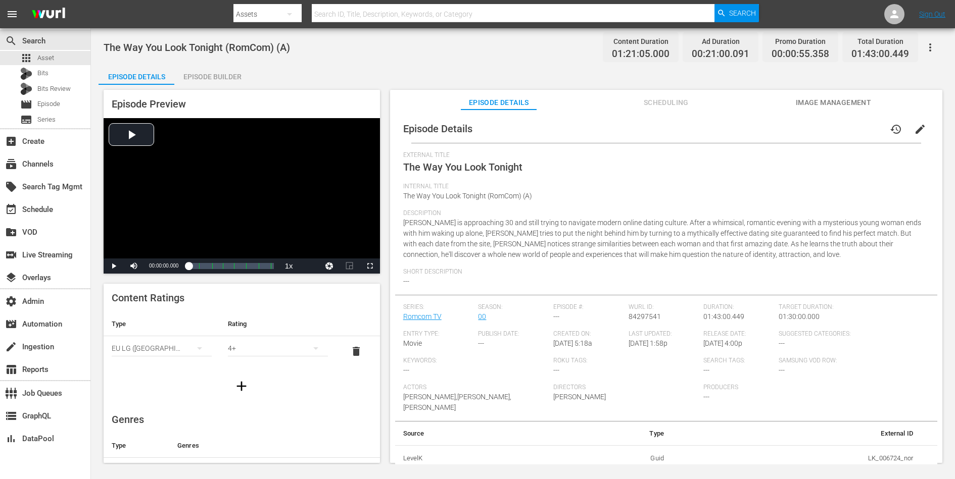
click at [664, 104] on span "Scheduling" at bounding box center [666, 102] width 76 height 13
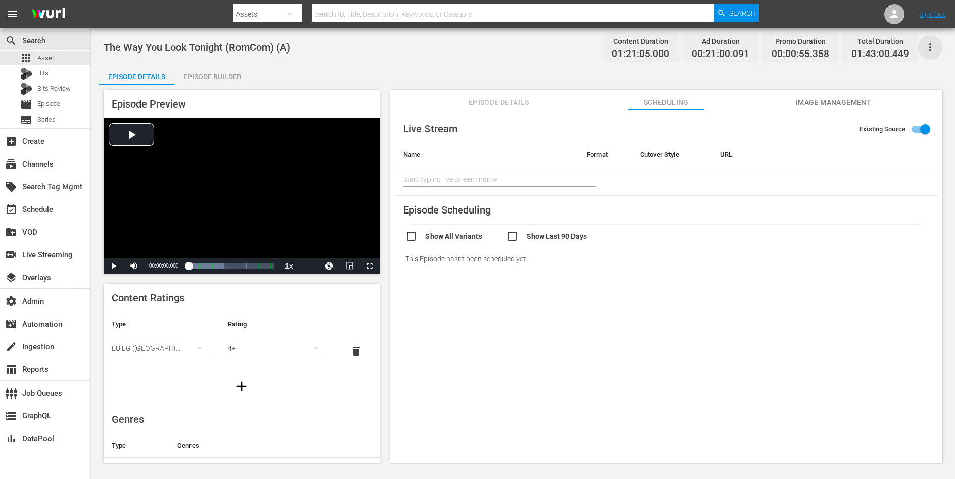
click at [932, 43] on icon "button" at bounding box center [930, 47] width 12 height 12
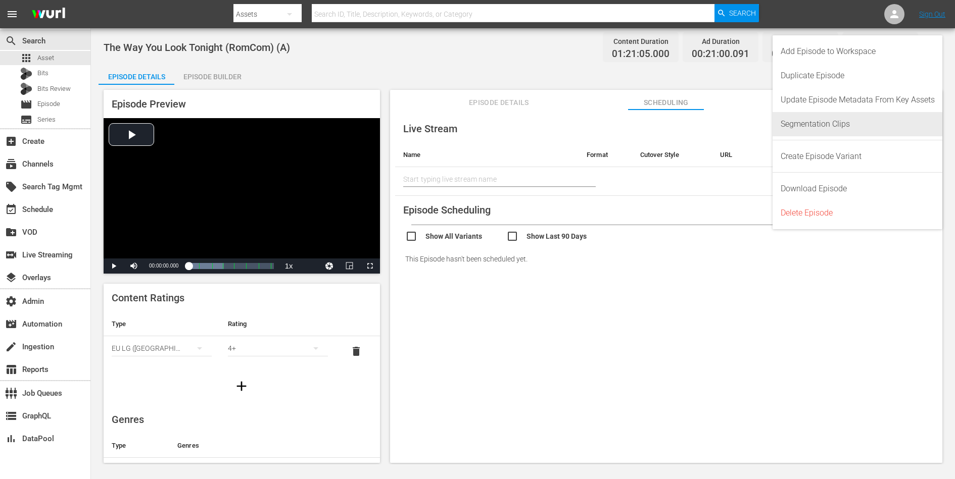
click at [841, 131] on div "Segmentation Clips" at bounding box center [857, 124] width 154 height 24
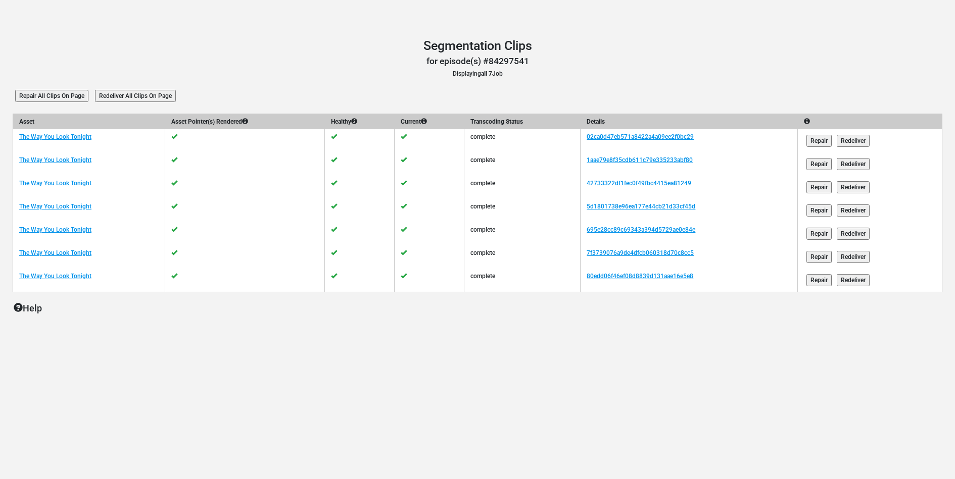
click at [150, 90] on input "Redeliver All Clips On Page" at bounding box center [135, 96] width 81 height 12
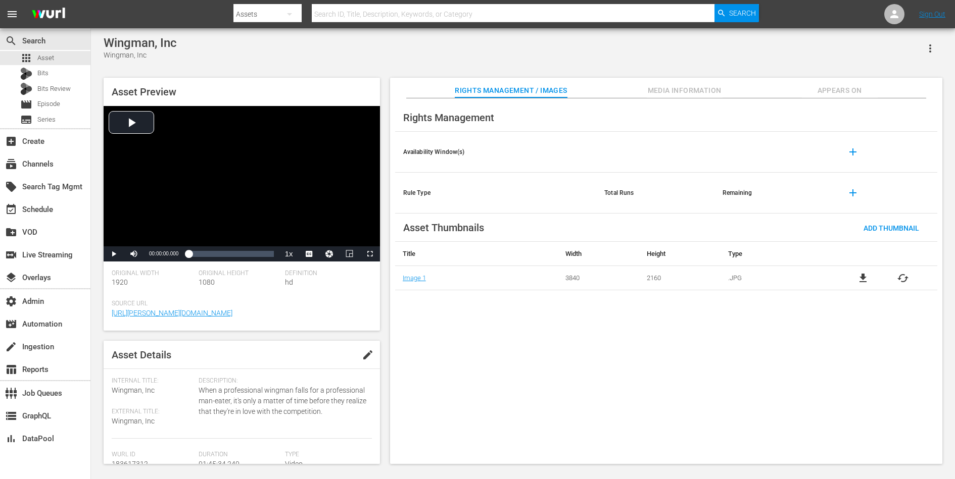
click at [843, 90] on span "Appears On" at bounding box center [840, 90] width 76 height 13
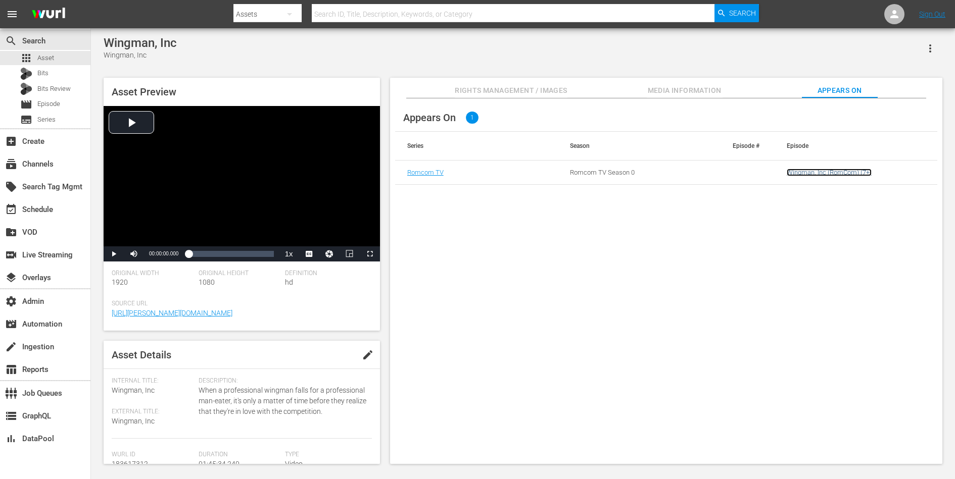
click at [816, 176] on link "Wingman, Inc (RomCom) (7+)" at bounding box center [829, 173] width 85 height 8
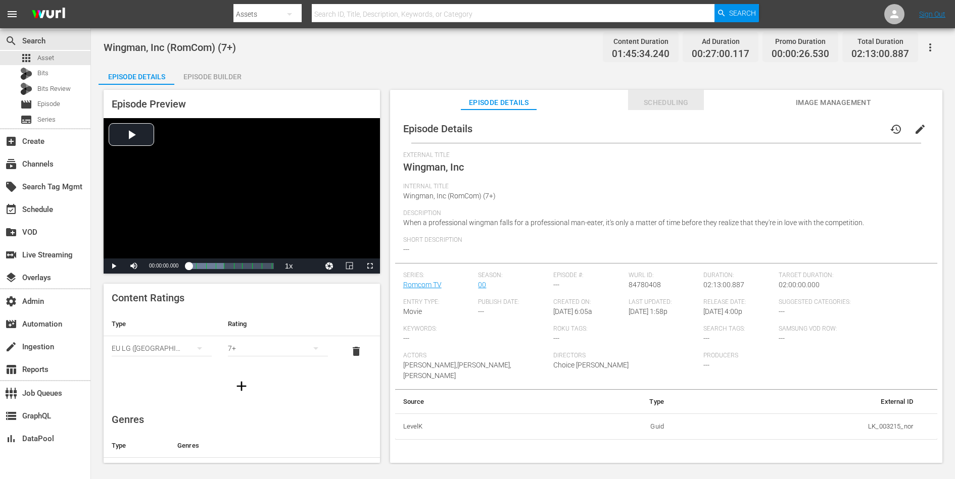
click at [662, 100] on span "Scheduling" at bounding box center [666, 102] width 76 height 13
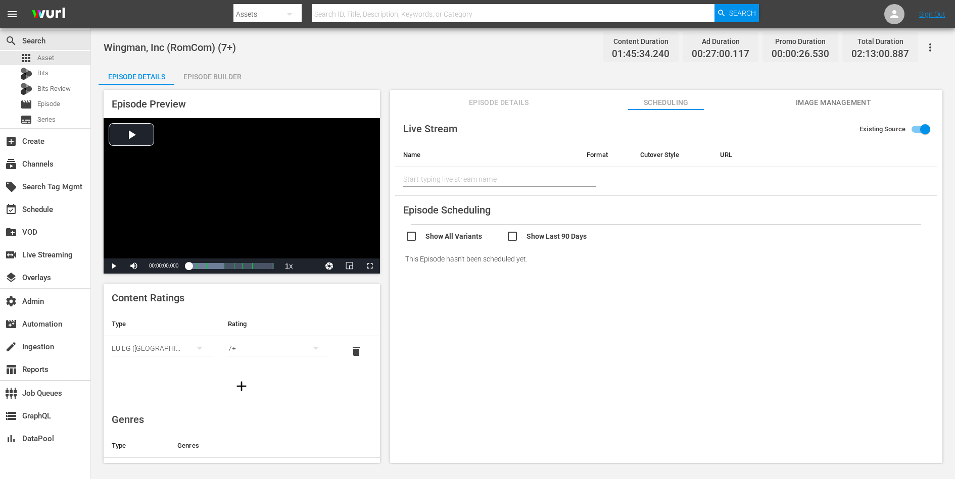
click at [930, 48] on icon "button" at bounding box center [930, 47] width 12 height 12
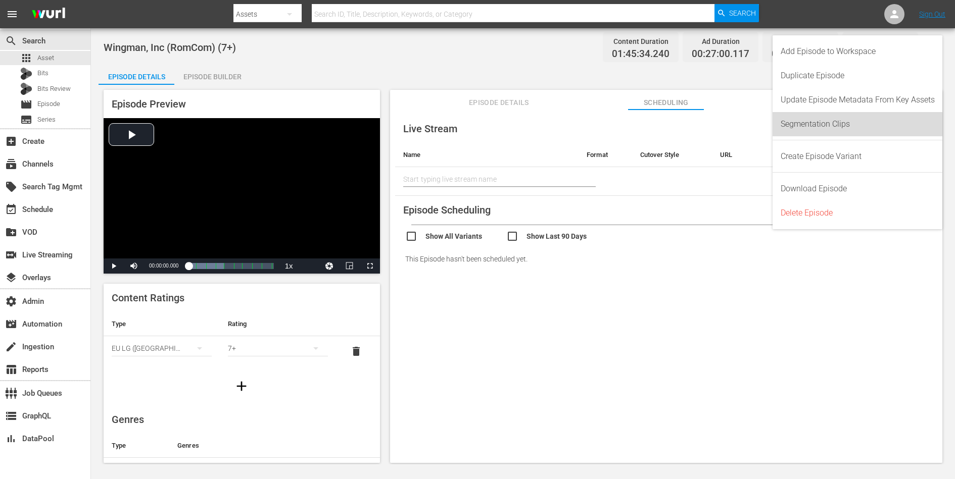
click at [836, 127] on div "Segmentation Clips" at bounding box center [857, 124] width 154 height 24
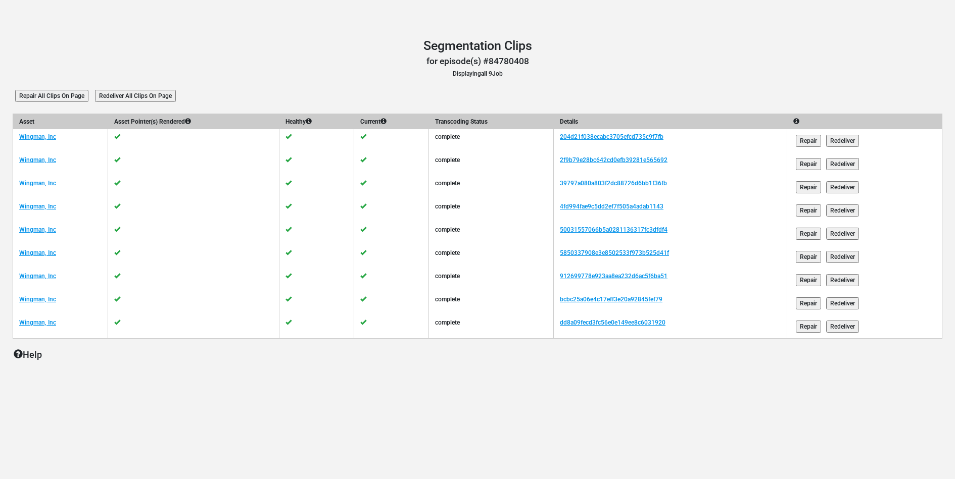
click at [167, 92] on input "Redeliver All Clips On Page" at bounding box center [135, 96] width 81 height 12
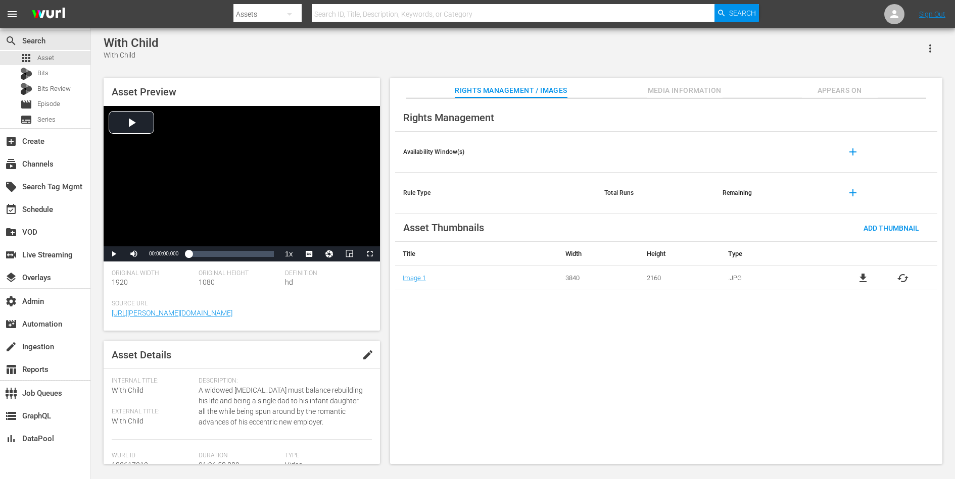
click at [928, 45] on icon "button" at bounding box center [930, 48] width 12 height 12
click at [782, 288] on td ".JPG" at bounding box center [774, 278] width 109 height 24
click at [831, 85] on span "Appears On" at bounding box center [840, 90] width 76 height 13
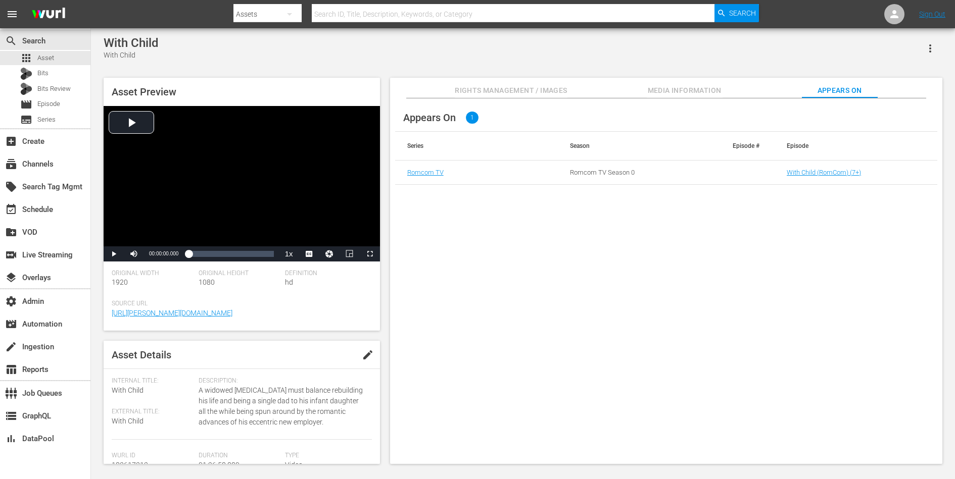
click at [812, 168] on td "With Child (RomCom) (7+)" at bounding box center [855, 173] width 163 height 24
click at [812, 170] on link "With Child (RomCom) (7+)" at bounding box center [824, 173] width 74 height 8
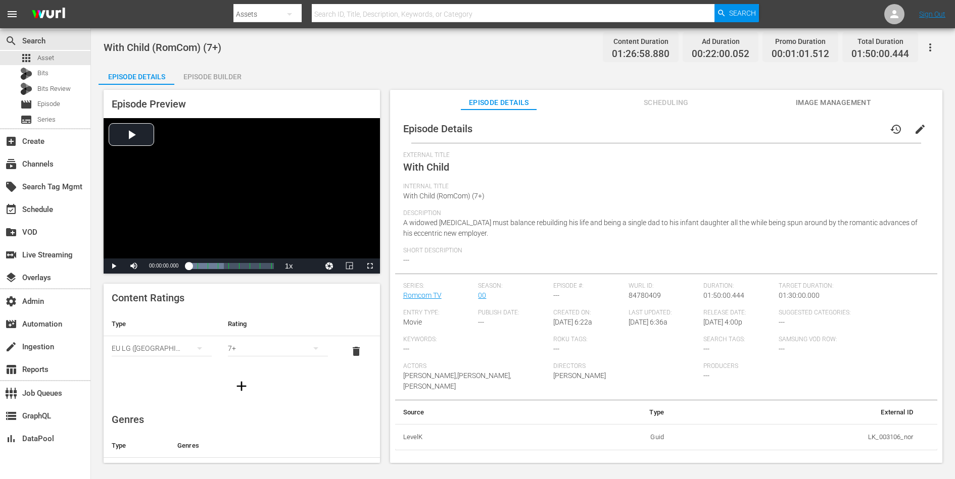
click at [669, 97] on span "Scheduling" at bounding box center [666, 102] width 76 height 13
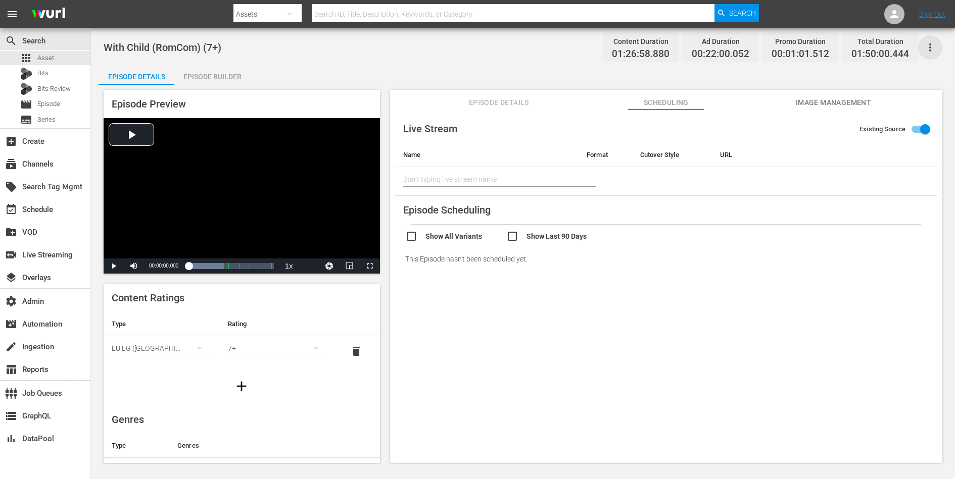
click at [929, 44] on icon "button" at bounding box center [930, 47] width 2 height 8
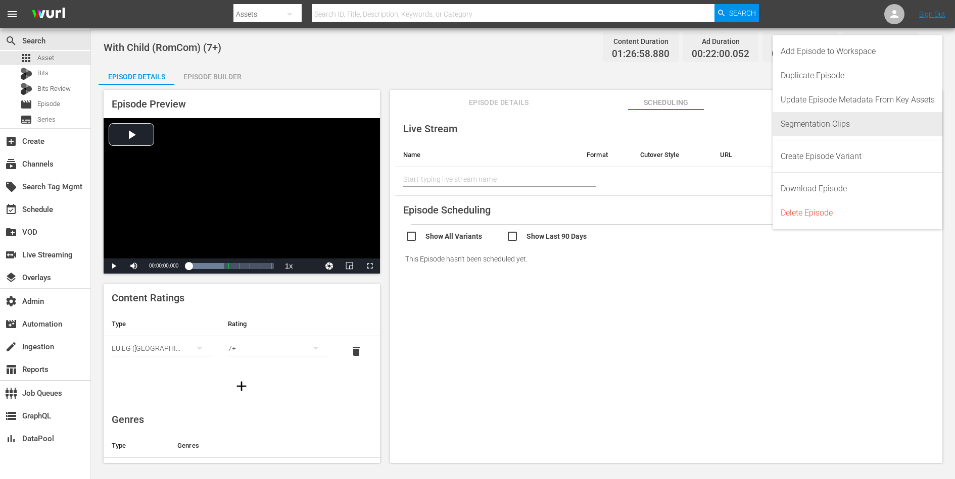
click at [851, 125] on div "Segmentation Clips" at bounding box center [857, 124] width 154 height 24
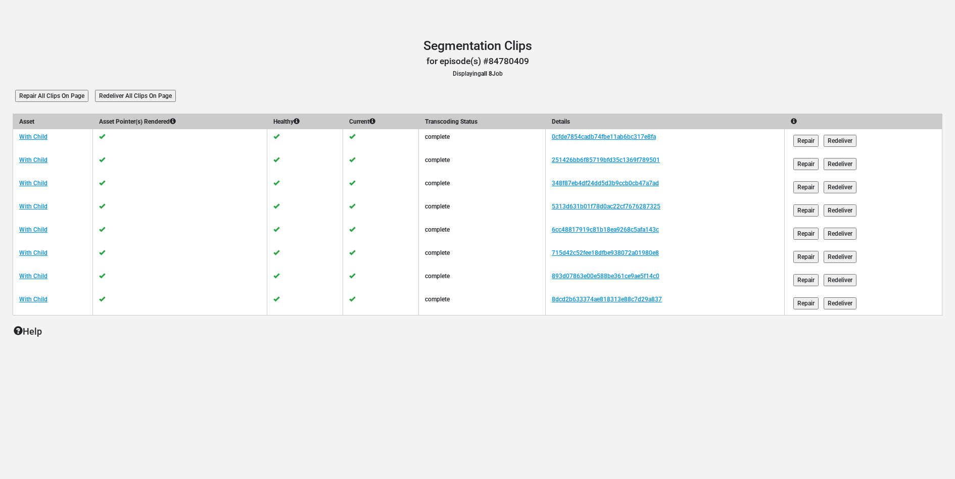
click at [143, 92] on input "Redeliver All Clips On Page" at bounding box center [135, 96] width 81 height 12
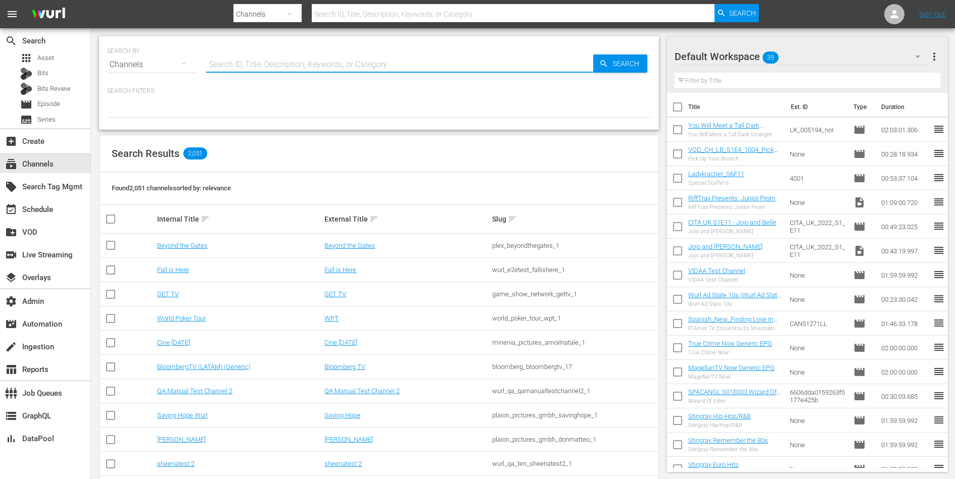
click at [296, 61] on input "text" at bounding box center [399, 65] width 387 height 24
paste input "S4 F4 – Ich vermisse dich"
type input "S4 F4 – Ich vermisse dich"
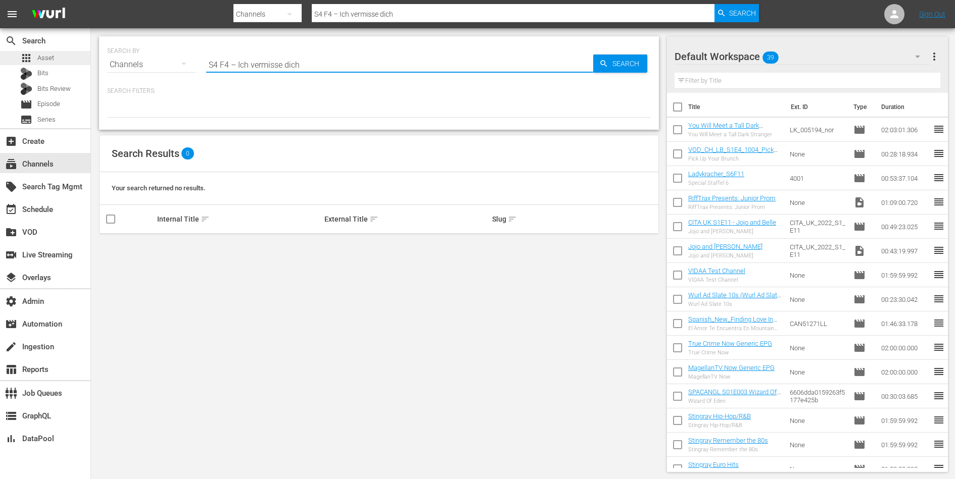
click at [66, 57] on div "apps Asset" at bounding box center [45, 58] width 90 height 14
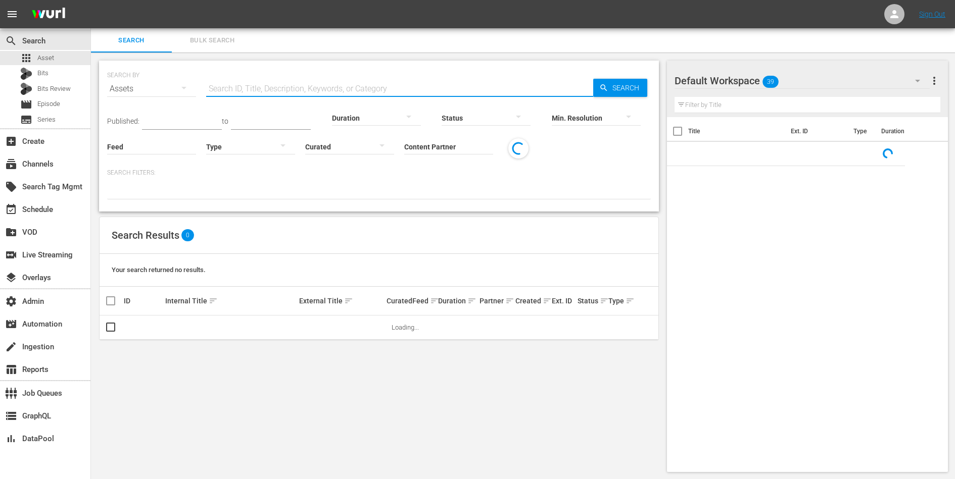
click at [258, 86] on input "text" at bounding box center [399, 89] width 387 height 24
paste input "S4 F4 – Ich vermisse dich"
type input "S4 F4 – Ich vermisse dich"
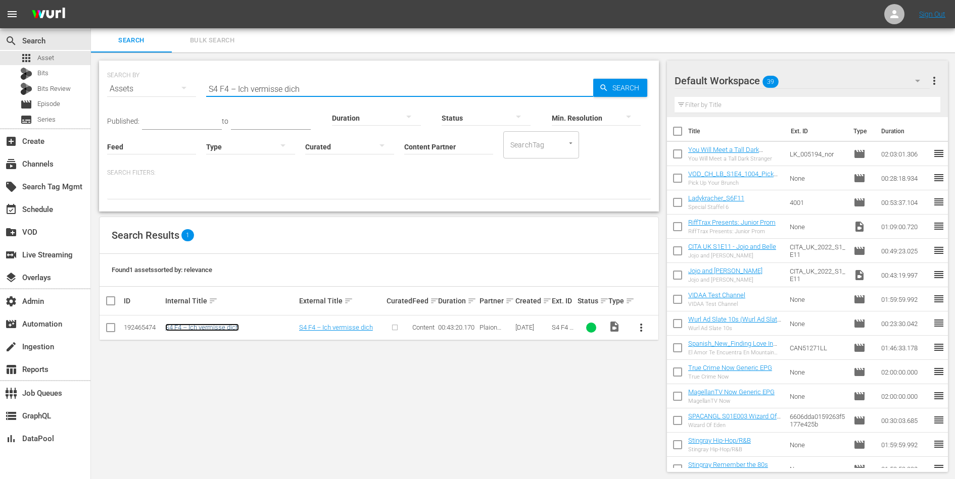
click at [229, 324] on link "S4 F4 – Ich vermisse dich" at bounding box center [202, 328] width 74 height 8
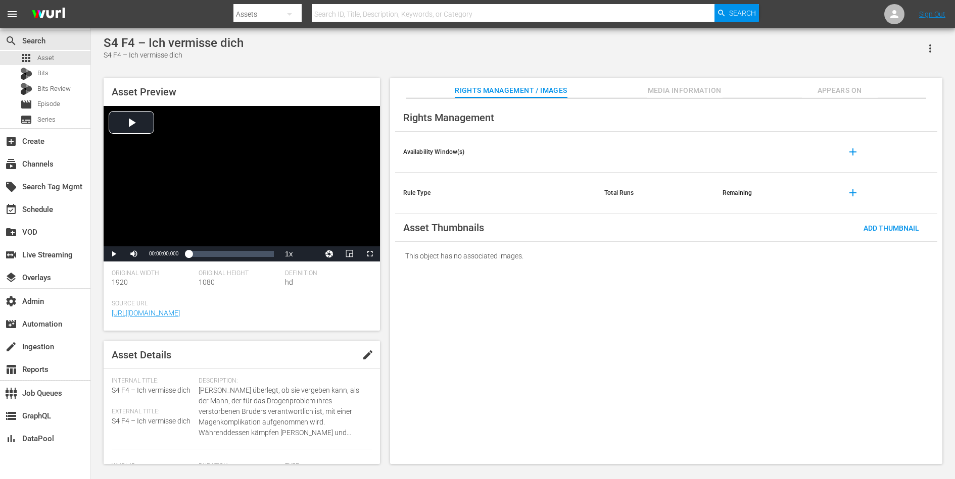
click at [439, 259] on div "This object has no associated images." at bounding box center [666, 256] width 542 height 28
drag, startPoint x: 429, startPoint y: 259, endPoint x: 491, endPoint y: 259, distance: 61.6
click at [491, 259] on div "This object has no associated images." at bounding box center [666, 256] width 542 height 28
